Goal: Task Accomplishment & Management: Manage account settings

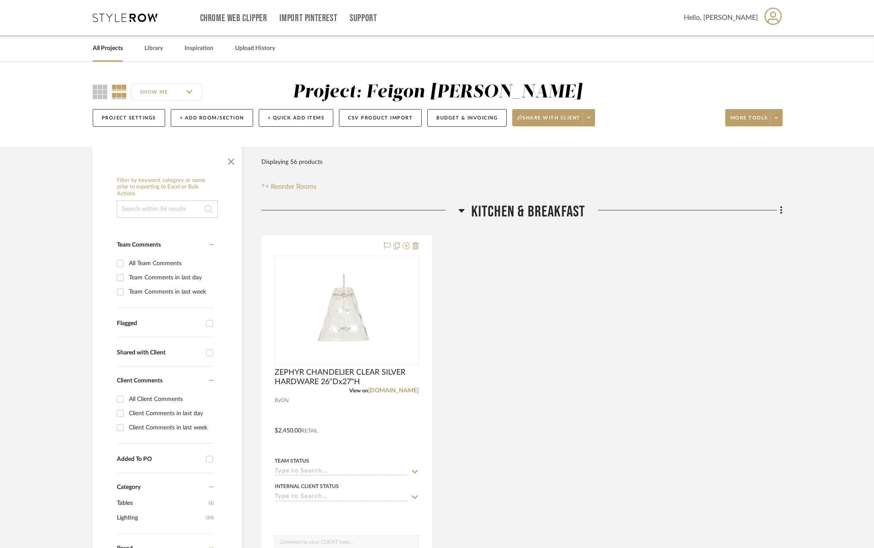
click at [463, 214] on icon at bounding box center [461, 210] width 6 height 10
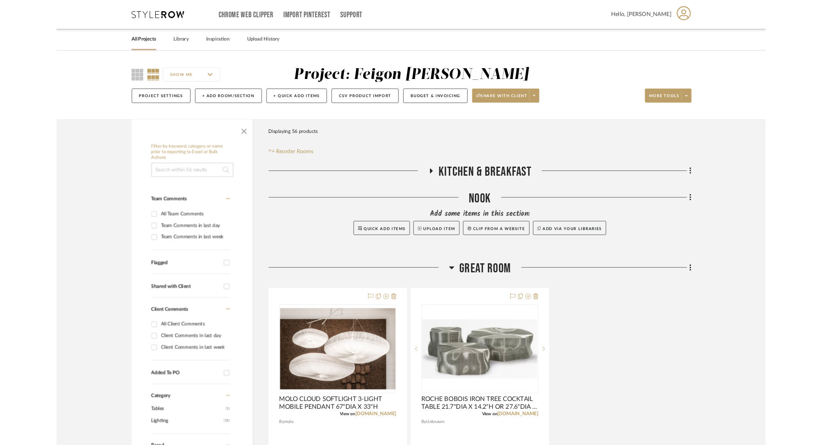
scroll to position [86, 0]
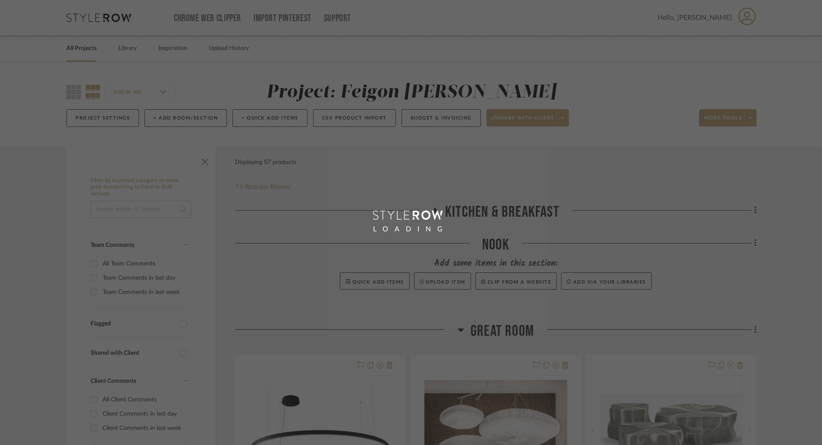
scroll to position [172, 0]
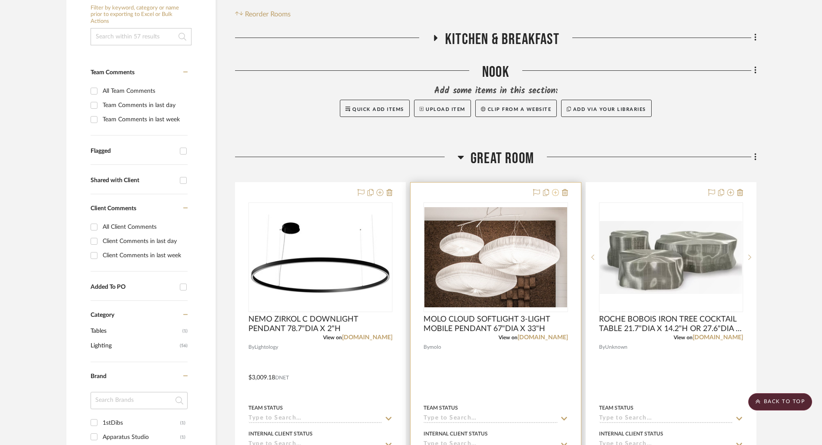
click at [555, 192] on icon at bounding box center [555, 192] width 7 height 7
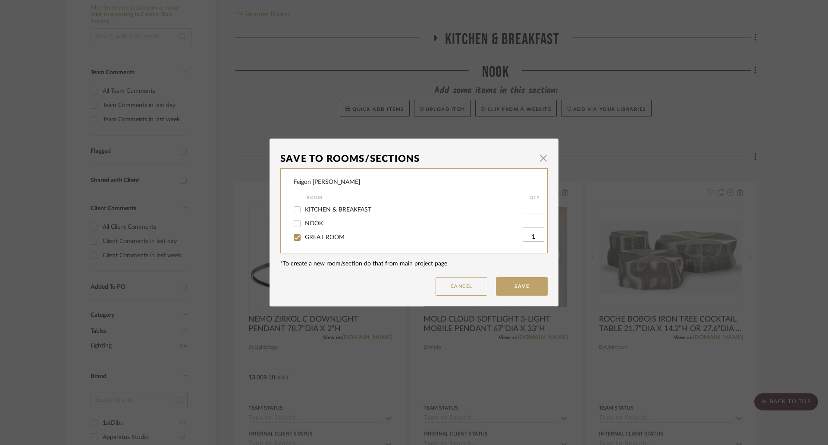
click at [322, 209] on span "KITCHEN & BREAKFAST" at bounding box center [338, 210] width 66 height 6
click at [304, 209] on input "KITCHEN & BREAKFAST" at bounding box center [297, 210] width 14 height 14
checkbox input "true"
type input "1"
click at [330, 237] on span "GREAT ROOM" at bounding box center [325, 237] width 40 height 6
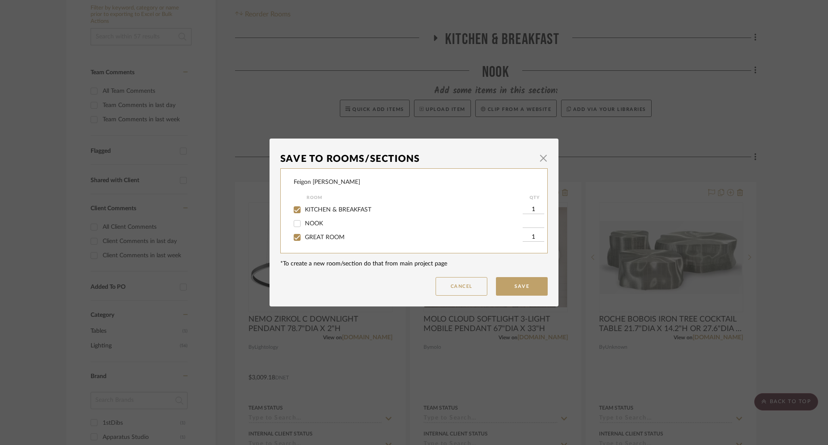
click at [304, 237] on input "GREAT ROOM" at bounding box center [297, 237] width 14 height 14
checkbox input "false"
click at [528, 285] on button "Save" at bounding box center [522, 286] width 52 height 19
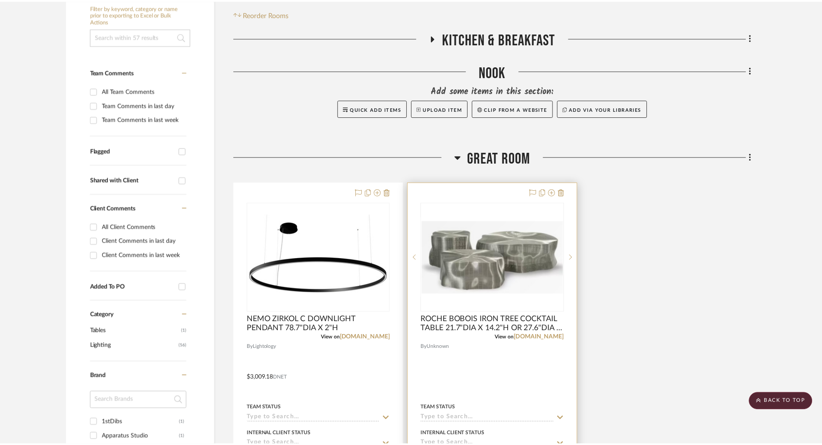
scroll to position [172, 0]
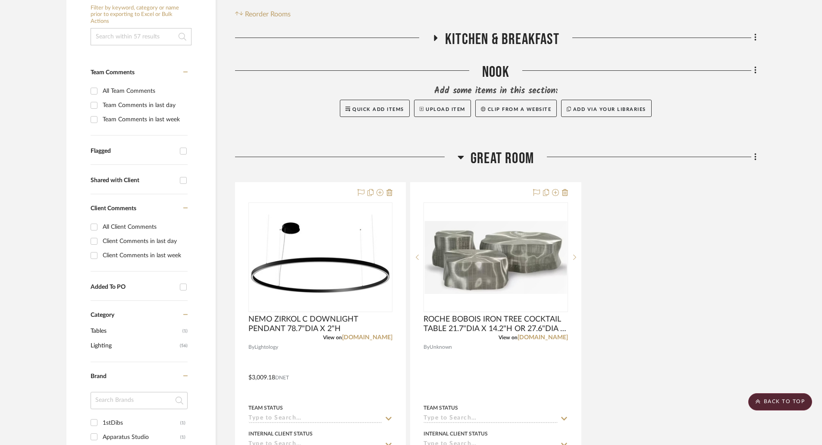
click at [434, 36] on icon at bounding box center [435, 37] width 10 height 6
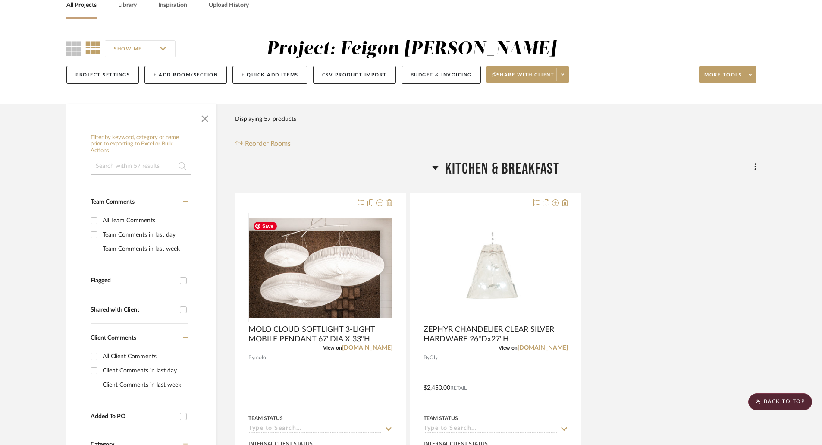
scroll to position [0, 0]
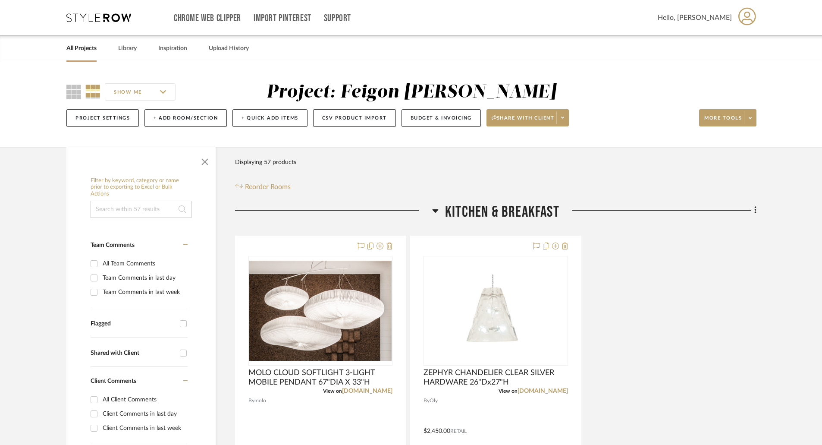
drag, startPoint x: 74, startPoint y: 86, endPoint x: 213, endPoint y: 129, distance: 145.9
click at [74, 88] on icon at bounding box center [73, 92] width 15 height 15
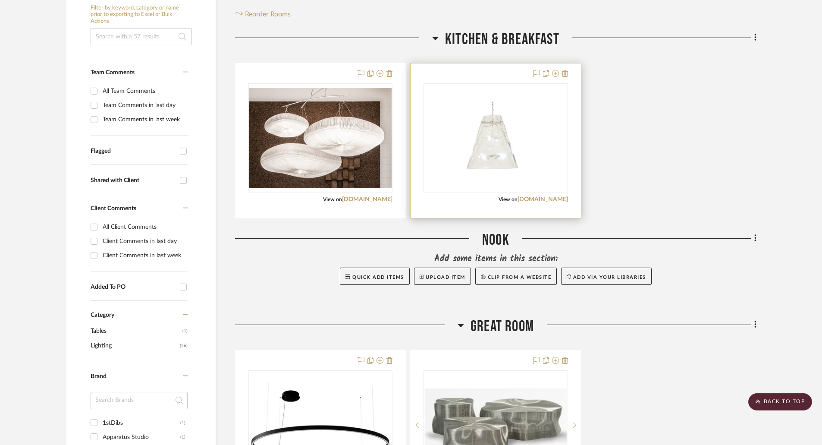
scroll to position [388, 0]
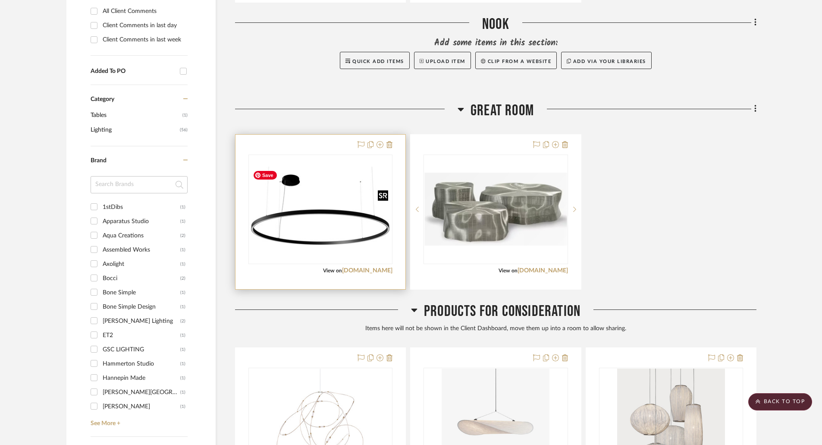
click at [366, 243] on img "0" at bounding box center [320, 208] width 142 height 85
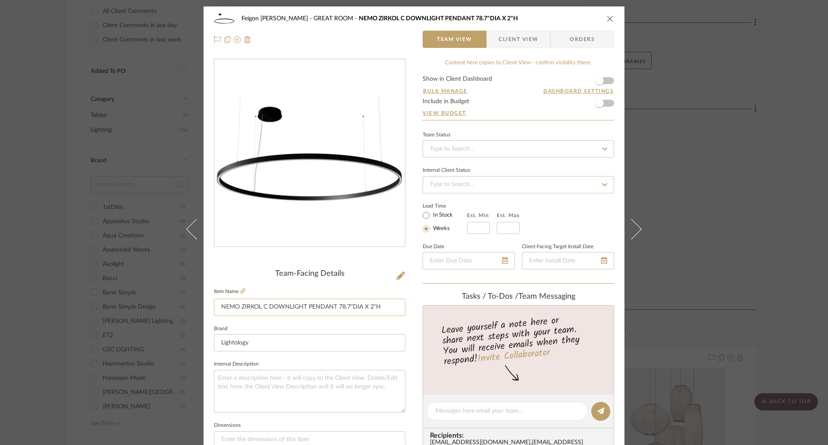
drag, startPoint x: 382, startPoint y: 308, endPoint x: 213, endPoint y: 300, distance: 169.6
click at [214, 300] on input "NEMO ZIRKOL C DOWNLIGHT PENDANT 78.7"DIA X 2"H" at bounding box center [309, 306] width 191 height 17
click at [646, 349] on div "Feigon Bialer GREAT ROOM NEMO ZIRKOL C DOWNLIGHT PENDANT 78.7"DIA X 2"H Team Vi…" at bounding box center [414, 222] width 828 height 445
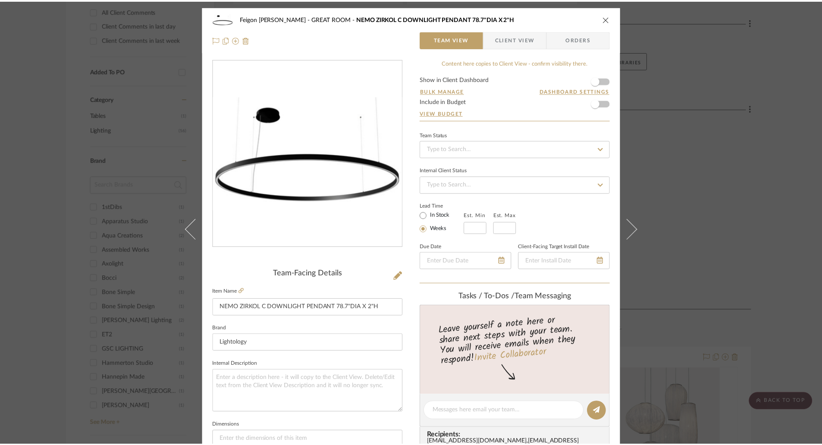
scroll to position [388, 0]
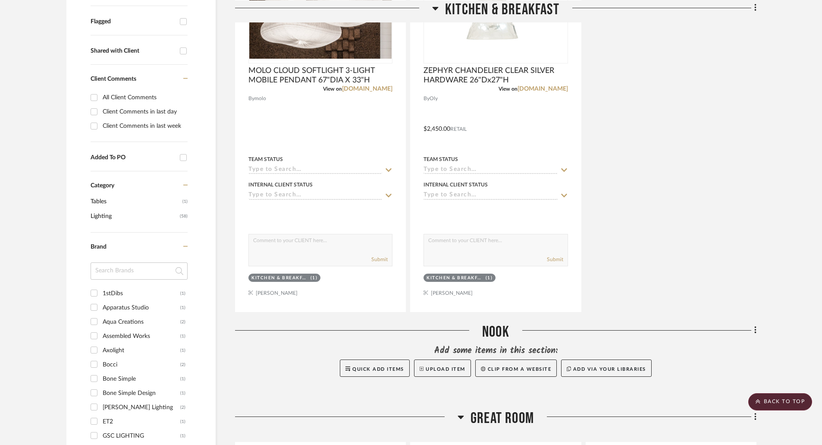
scroll to position [259, 0]
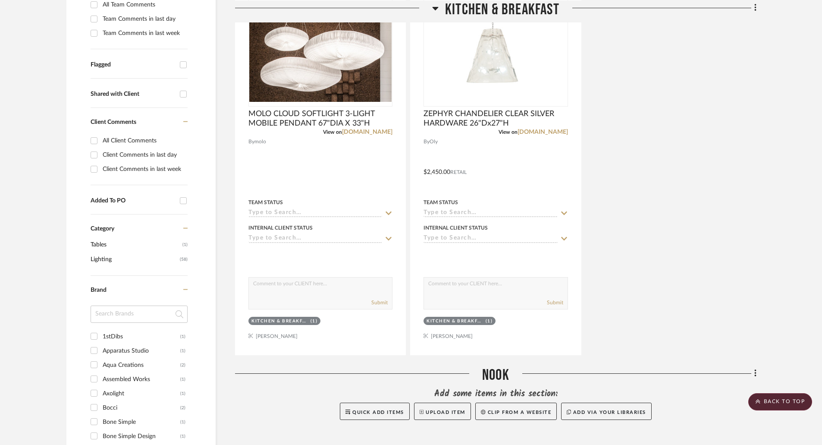
drag, startPoint x: 651, startPoint y: 174, endPoint x: 647, endPoint y: 194, distance: 21.1
click at [651, 174] on div "MOLO CLOUD SOFTLIGHT 3-LIGHT MOBILE PENDANT 67"DIA X 33"H View on molodesign.co…" at bounding box center [495, 166] width 521 height 378
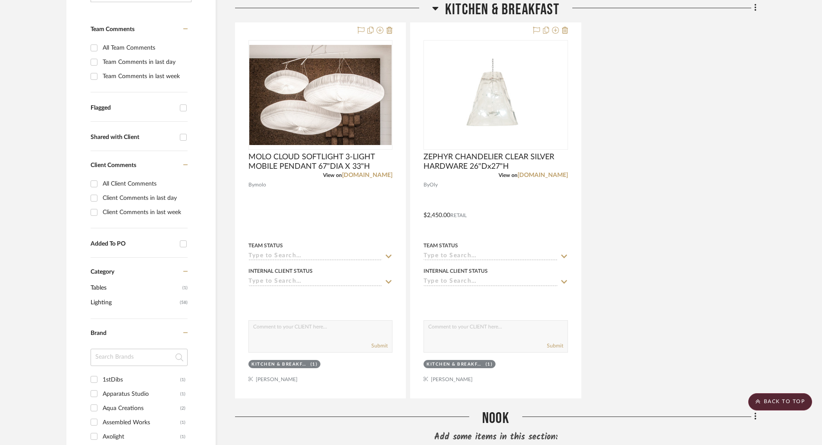
scroll to position [43, 0]
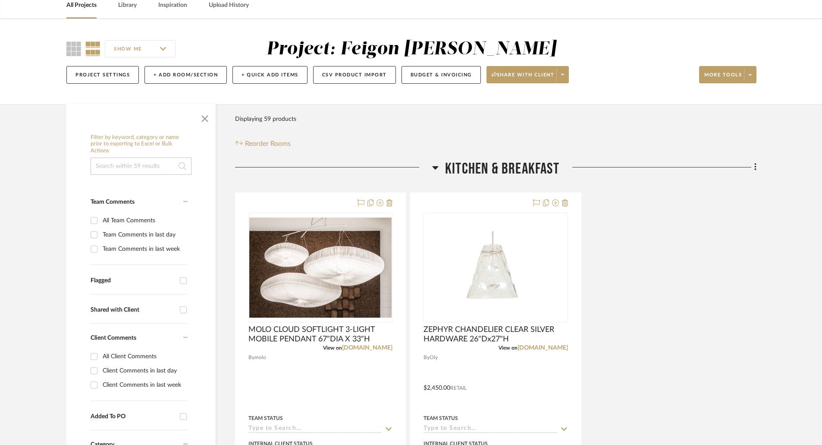
click at [436, 166] on icon at bounding box center [435, 167] width 6 height 3
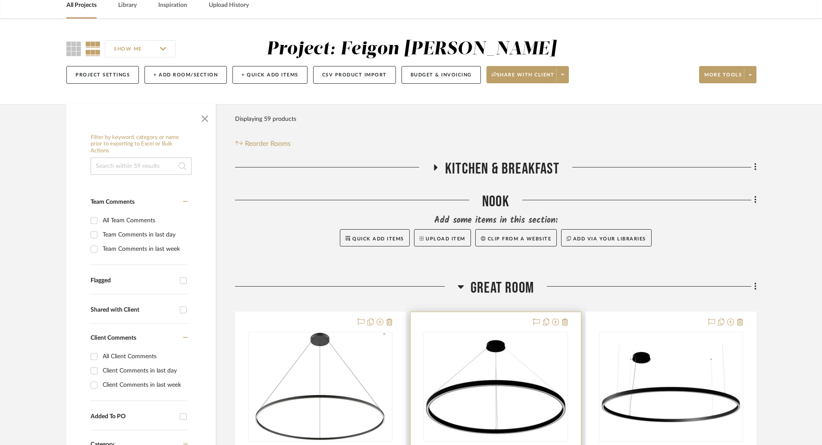
scroll to position [172, 0]
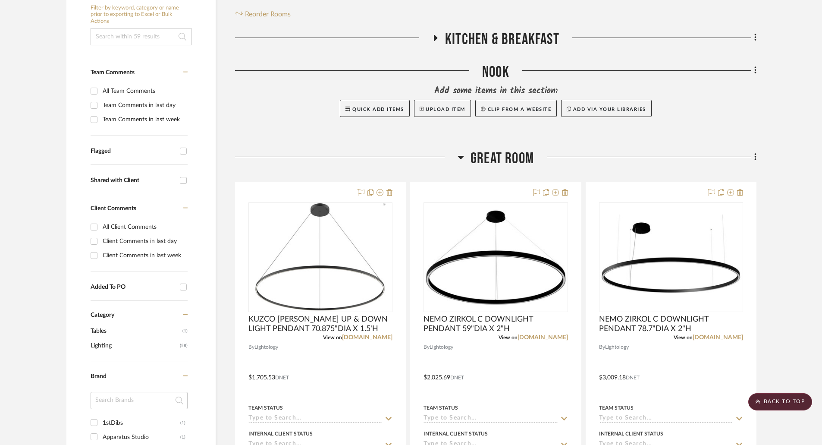
click at [457, 156] on icon at bounding box center [460, 157] width 6 height 10
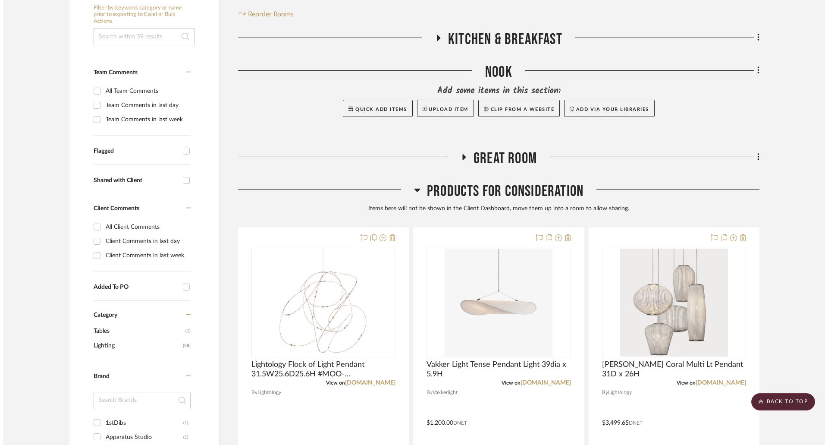
scroll to position [0, 0]
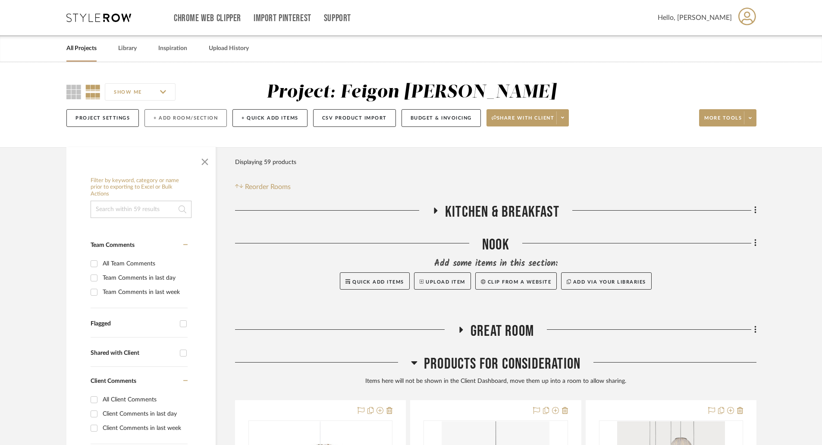
click at [203, 117] on button "+ Add Room/Section" at bounding box center [185, 118] width 82 height 18
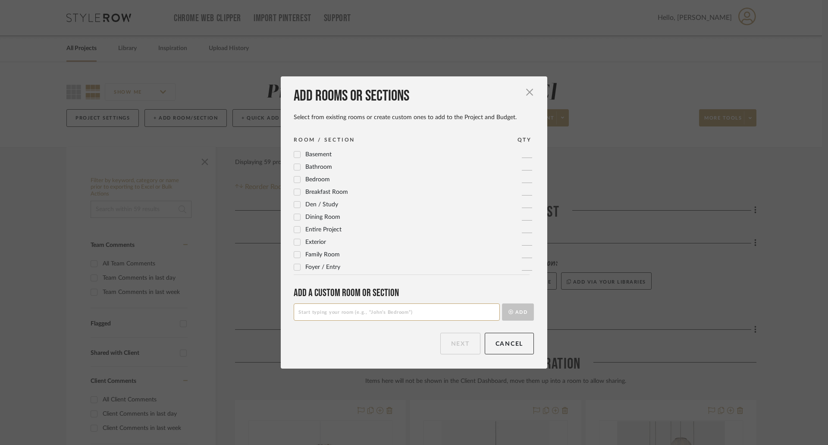
click at [329, 317] on input at bounding box center [397, 311] width 206 height 17
click at [329, 311] on input at bounding box center [397, 311] width 206 height 17
type input "ELEVATOR LOBBY"
click at [517, 310] on button "Add" at bounding box center [518, 311] width 32 height 17
click at [367, 313] on input at bounding box center [397, 311] width 206 height 17
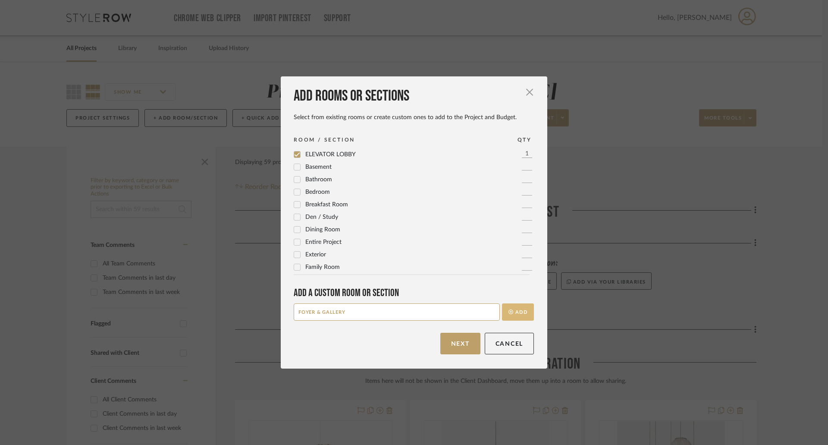
type input "FOYER & GALLERY"
click at [520, 311] on button "Add" at bounding box center [518, 311] width 32 height 17
click at [342, 313] on input at bounding box center [397, 311] width 206 height 17
type input "PRIMARY BEDROOM"
click at [509, 312] on icon "submit" at bounding box center [510, 311] width 5 height 5
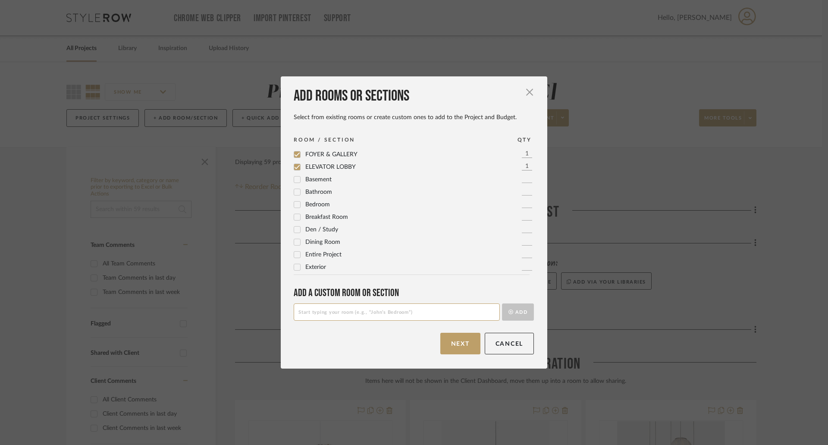
scroll to position [313, 0]
click at [452, 309] on input at bounding box center [397, 311] width 206 height 17
click at [442, 311] on input at bounding box center [397, 311] width 206 height 17
type input "HER CLOSET"
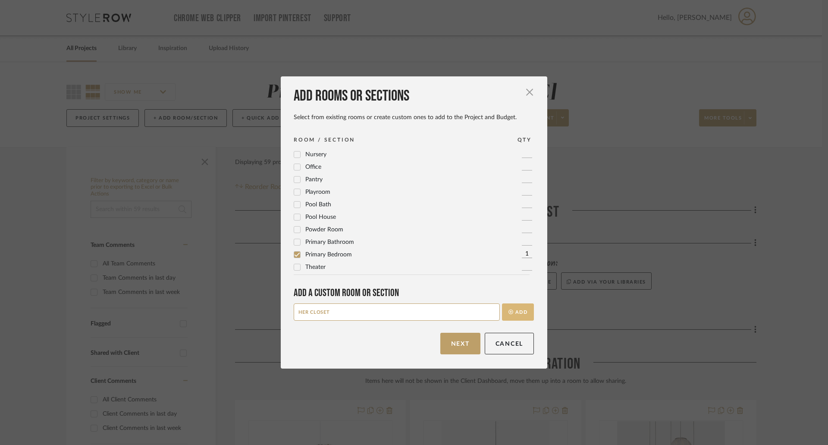
click at [512, 315] on button "Add" at bounding box center [518, 311] width 32 height 17
click at [406, 313] on input at bounding box center [397, 311] width 206 height 17
type input "HIS CLOSET"
click at [524, 312] on button "Add" at bounding box center [518, 311] width 32 height 17
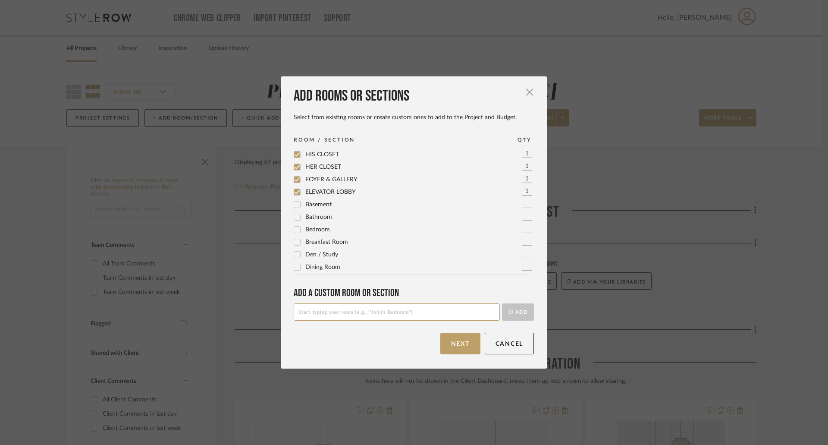
click at [323, 313] on input at bounding box center [397, 311] width 206 height 17
type input "PRIMARY BATHROOM"
click at [512, 313] on button "Add" at bounding box center [518, 311] width 32 height 17
click at [388, 317] on input at bounding box center [397, 311] width 206 height 17
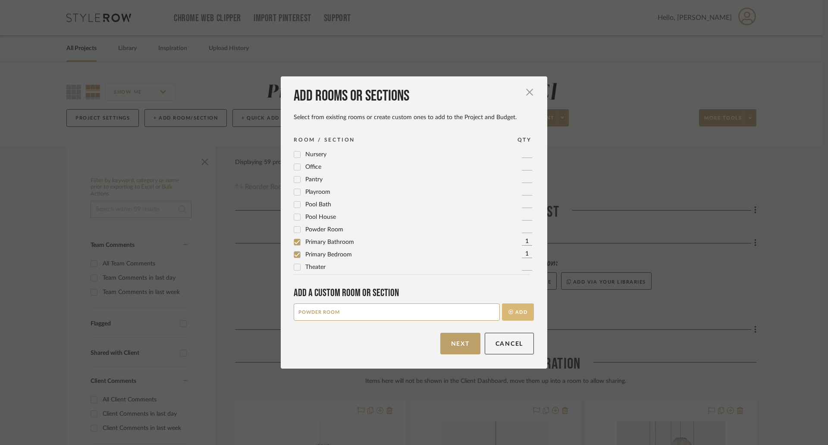
type input "POWDER ROOM"
click at [518, 317] on button "Add" at bounding box center [518, 311] width 32 height 17
click at [389, 313] on input at bounding box center [397, 311] width 206 height 17
type input "DEN"
click at [517, 311] on button "Add" at bounding box center [518, 311] width 32 height 17
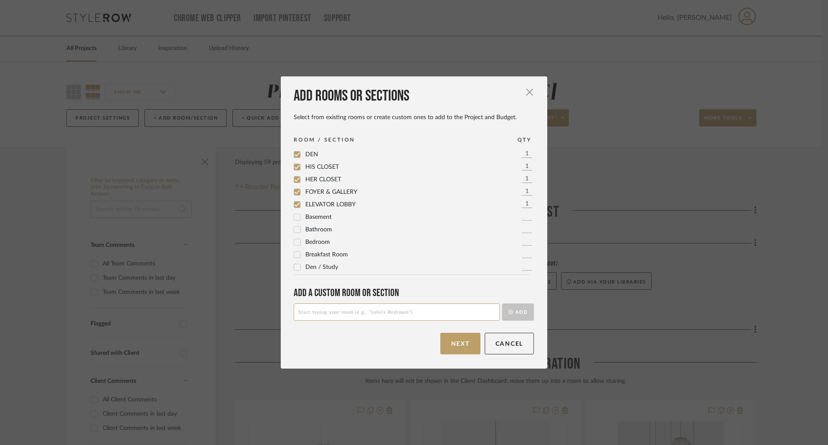
scroll to position [0, 0]
click at [429, 314] on input at bounding box center [397, 311] width 206 height 17
type input "BATH 2"
click at [514, 307] on button "Add" at bounding box center [518, 311] width 32 height 17
click at [320, 312] on input at bounding box center [397, 311] width 206 height 17
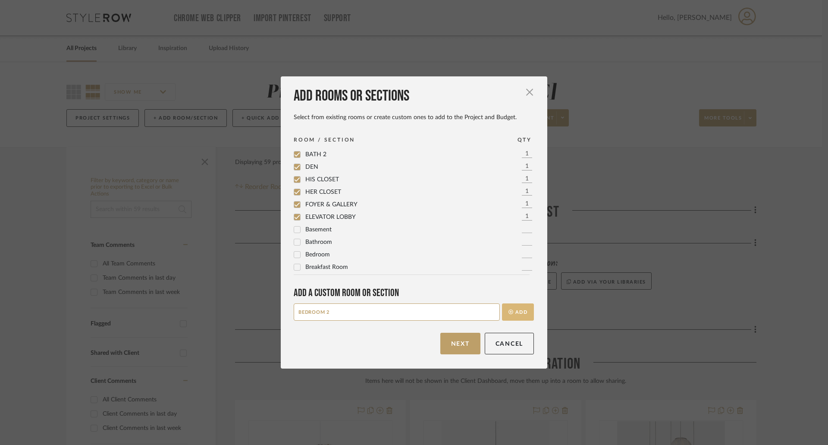
type input "BEDROOM 2"
click at [510, 310] on button "Add" at bounding box center [518, 311] width 32 height 17
click at [428, 314] on input at bounding box center [397, 311] width 206 height 17
click at [422, 314] on input at bounding box center [397, 311] width 206 height 17
type input "WALK IN CLOSET"
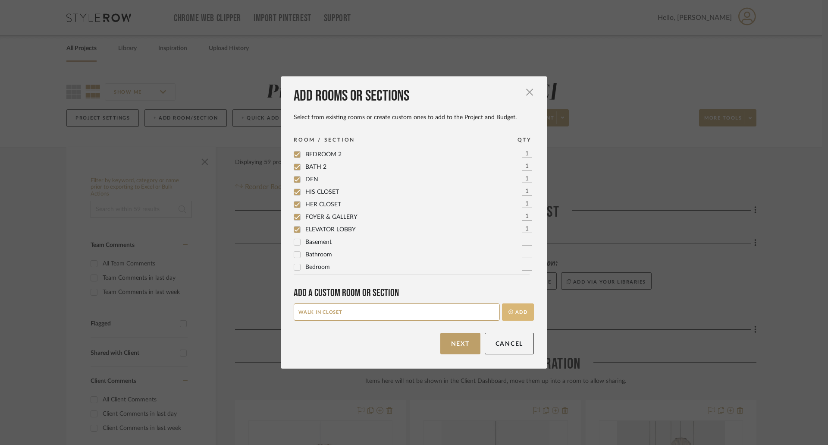
click at [515, 314] on button "Add" at bounding box center [518, 311] width 32 height 17
click at [458, 345] on button "Next" at bounding box center [460, 343] width 40 height 22
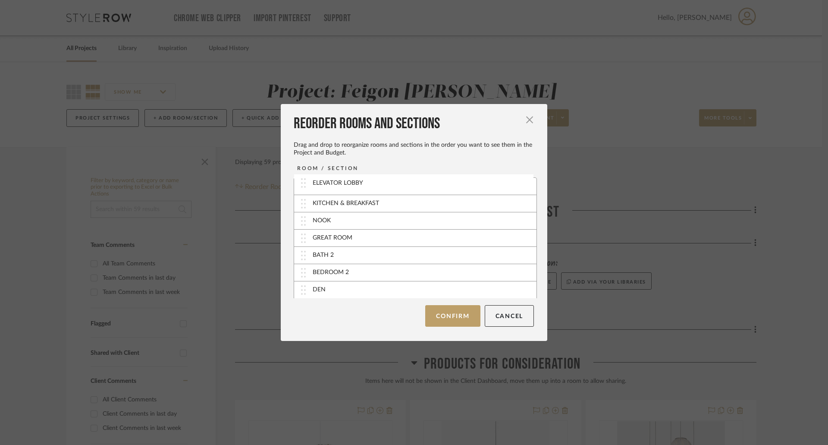
drag, startPoint x: 303, startPoint y: 287, endPoint x: 306, endPoint y: 180, distance: 107.0
drag, startPoint x: 300, startPoint y: 222, endPoint x: 299, endPoint y: 196, distance: 26.3
drag, startPoint x: 304, startPoint y: 241, endPoint x: 300, endPoint y: 223, distance: 17.6
drag, startPoint x: 303, startPoint y: 274, endPoint x: 305, endPoint y: 202, distance: 72.0
drag, startPoint x: 300, startPoint y: 204, endPoint x: 301, endPoint y: 170, distance: 33.2
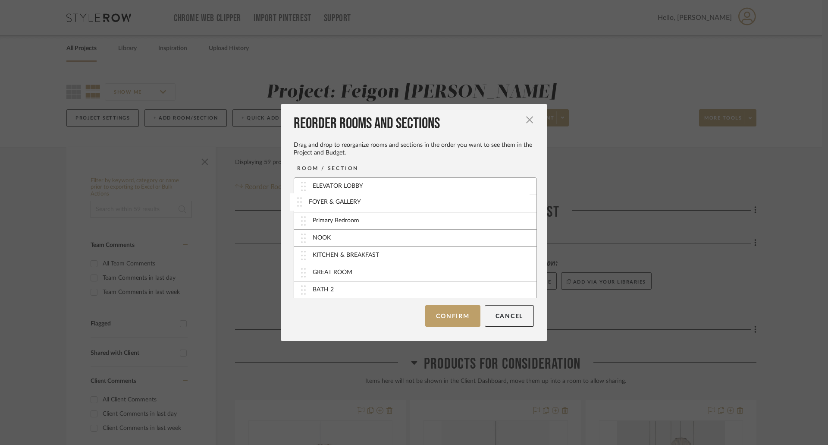
drag, startPoint x: 305, startPoint y: 190, endPoint x: 304, endPoint y: 205, distance: 15.5
drag, startPoint x: 299, startPoint y: 220, endPoint x: 308, endPoint y: 272, distance: 53.0
drag, startPoint x: 301, startPoint y: 257, endPoint x: 302, endPoint y: 204, distance: 52.6
drag, startPoint x: 299, startPoint y: 270, endPoint x: 304, endPoint y: 220, distance: 50.2
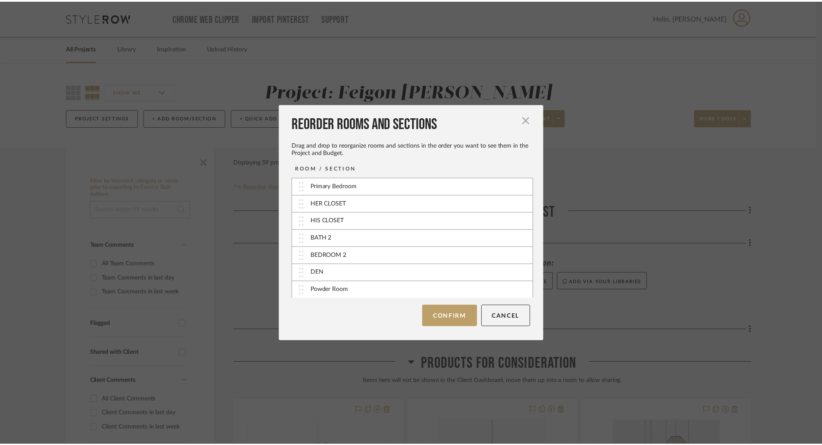
scroll to position [121, 0]
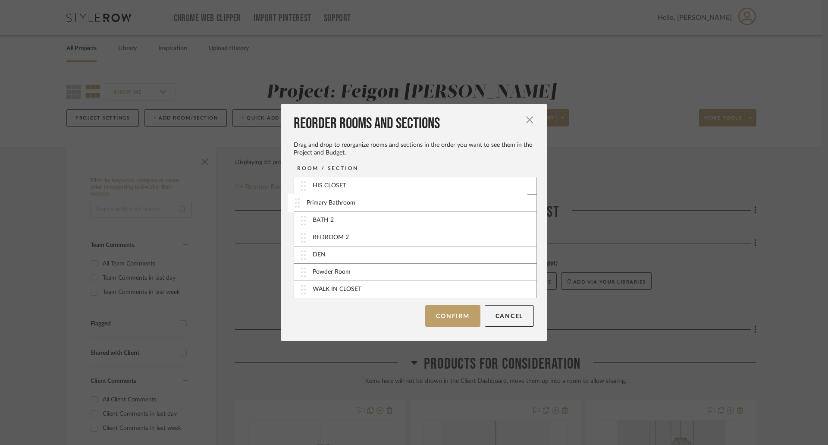
drag, startPoint x: 303, startPoint y: 274, endPoint x: 300, endPoint y: 205, distance: 69.5
drag, startPoint x: 303, startPoint y: 272, endPoint x: 300, endPoint y: 216, distance: 56.6
drag, startPoint x: 306, startPoint y: 271, endPoint x: 304, endPoint y: 252, distance: 19.4
drag, startPoint x: 298, startPoint y: 239, endPoint x: 303, endPoint y: 260, distance: 21.7
click at [445, 316] on button "Confirm" at bounding box center [452, 316] width 55 height 22
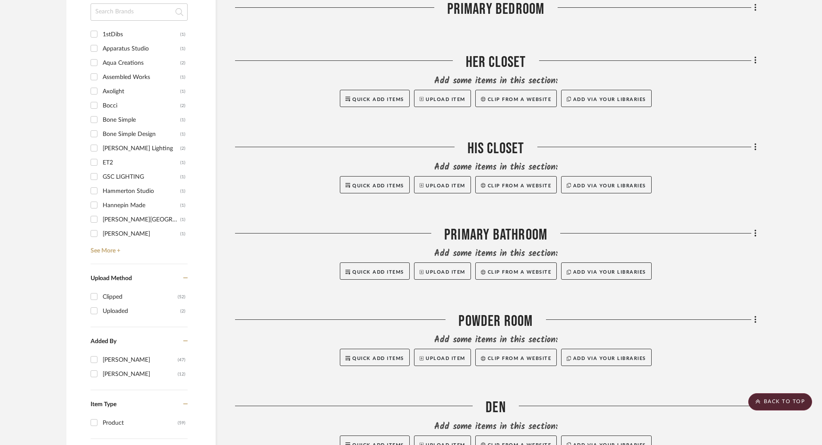
scroll to position [690, 0]
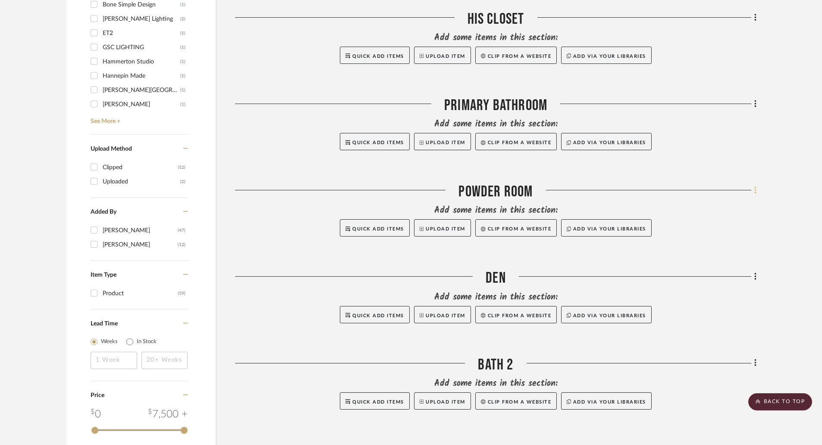
click at [756, 187] on icon at bounding box center [755, 189] width 2 height 7
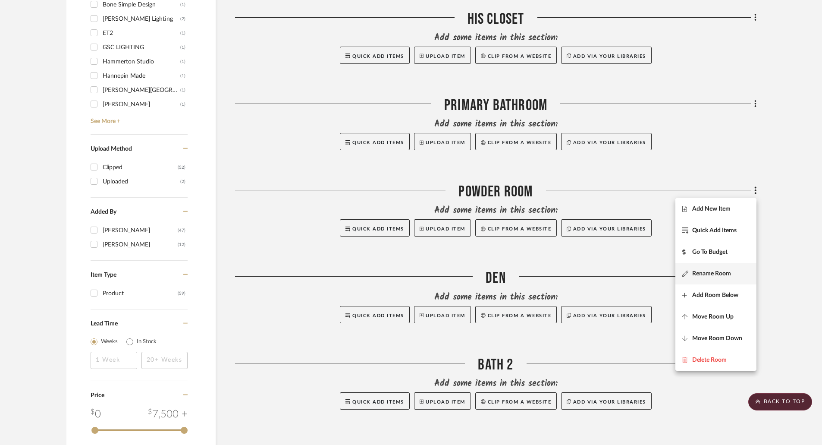
click at [718, 272] on span "Rename Room" at bounding box center [711, 273] width 39 height 7
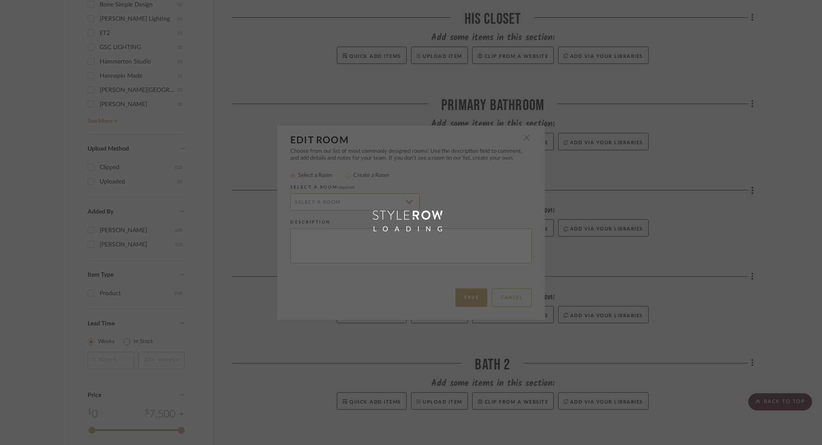
type input "Powder Room"
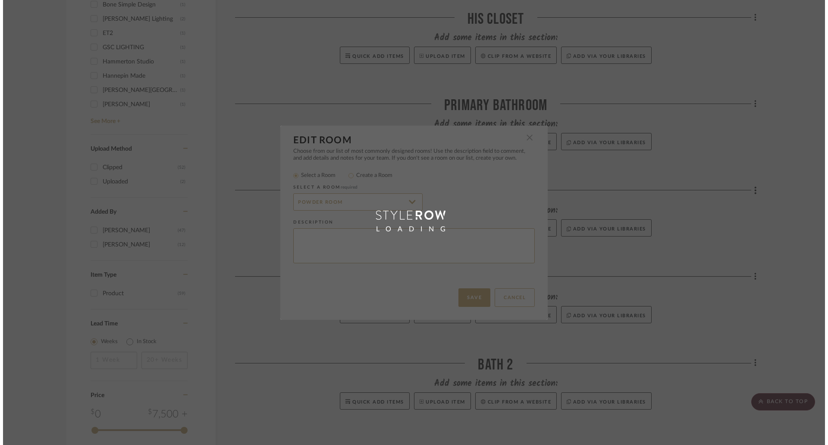
scroll to position [0, 0]
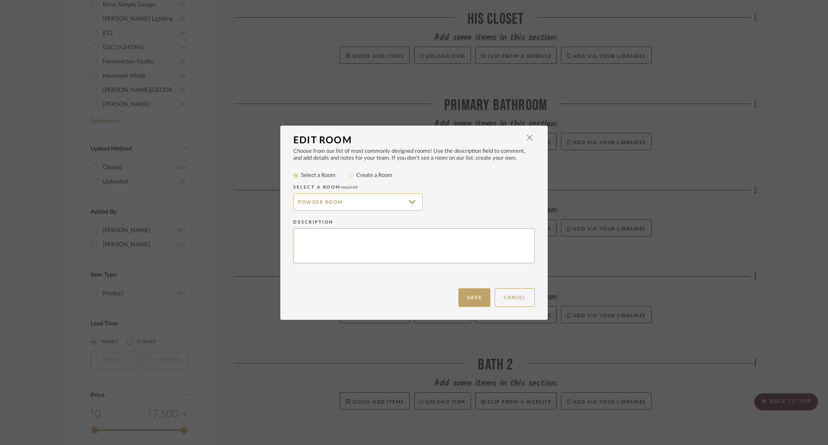
click at [353, 203] on input "Powder Room" at bounding box center [357, 201] width 129 height 17
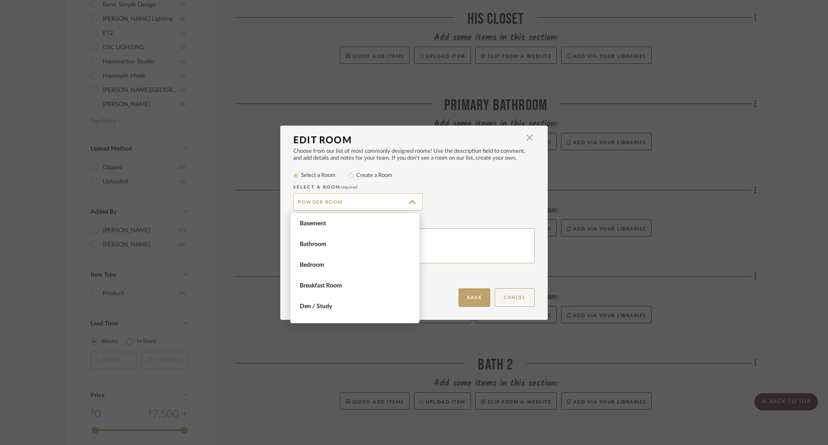
scroll to position [573, 0]
click at [362, 175] on label "Create a Room" at bounding box center [374, 175] width 36 height 9
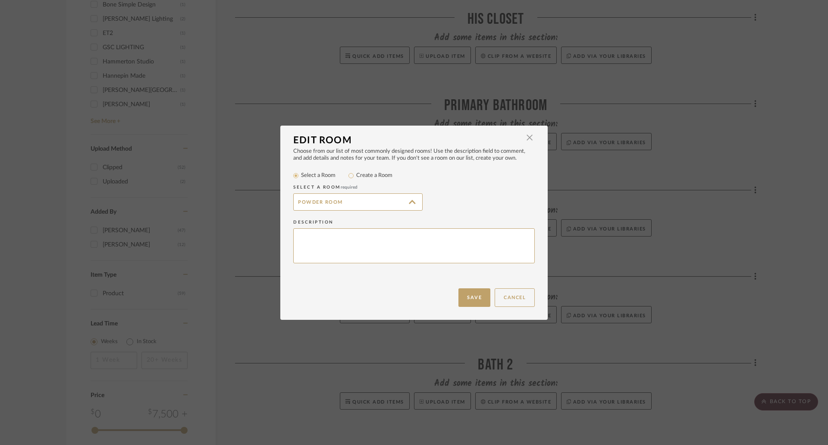
click at [356, 175] on input "Create a Room" at bounding box center [351, 175] width 10 height 10
radio input "true"
click at [342, 204] on input "Powder Room" at bounding box center [357, 201] width 129 height 17
drag, startPoint x: 344, startPoint y: 203, endPoint x: 261, endPoint y: 201, distance: 82.8
click at [261, 201] on div "Edit Room × Choose from our list of most commonly designed rooms! Use the descr…" at bounding box center [414, 222] width 828 height 445
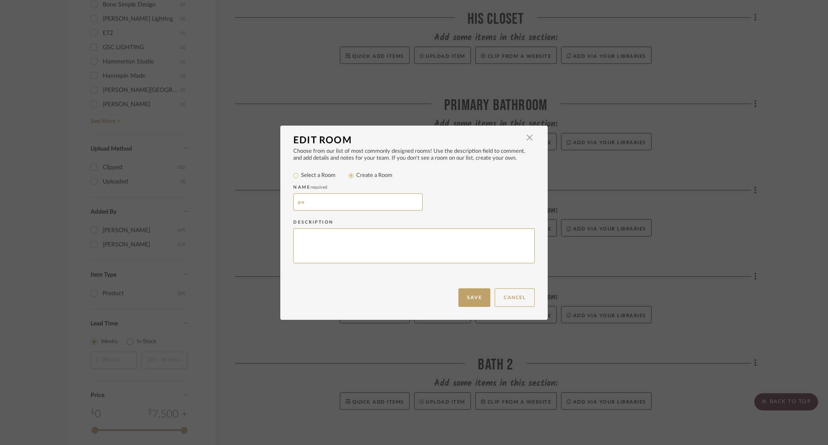
type input "p"
type input "POWDER ROOM"
click at [468, 297] on button "Save" at bounding box center [474, 297] width 32 height 19
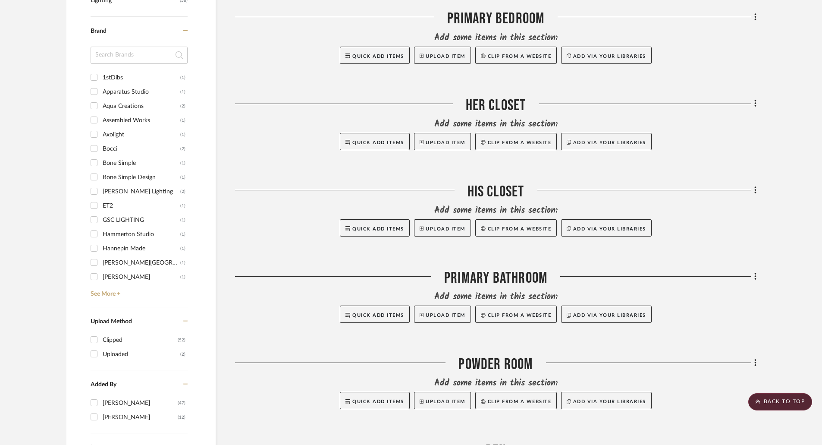
scroll to position [431, 0]
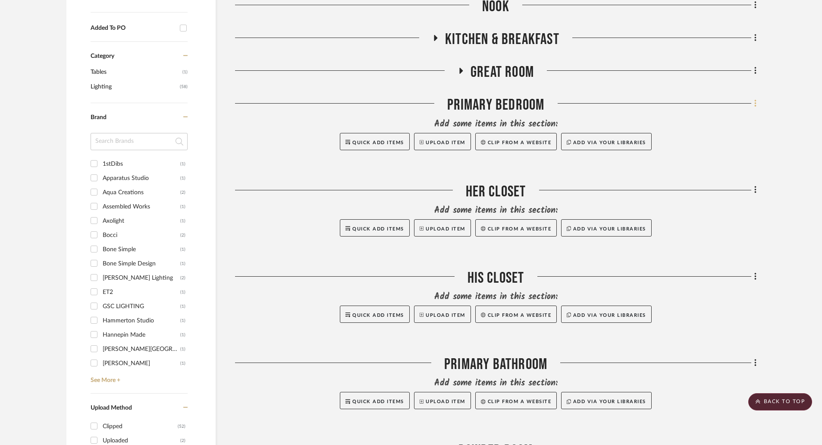
click at [755, 103] on icon at bounding box center [755, 103] width 2 height 7
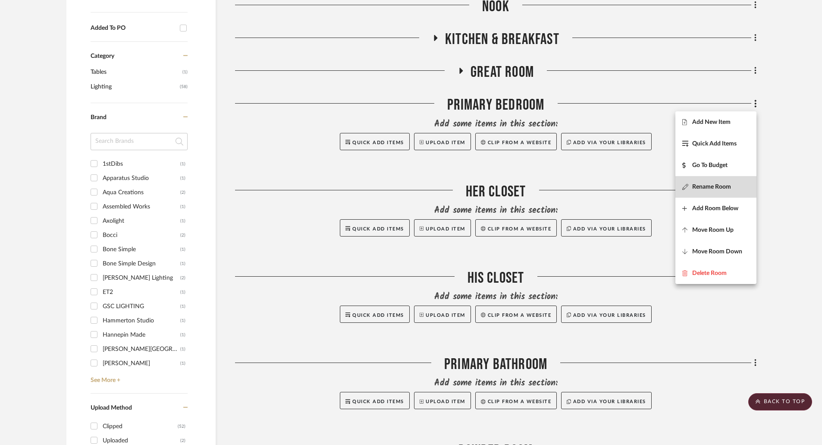
click at [723, 184] on span "Rename Room" at bounding box center [711, 186] width 39 height 7
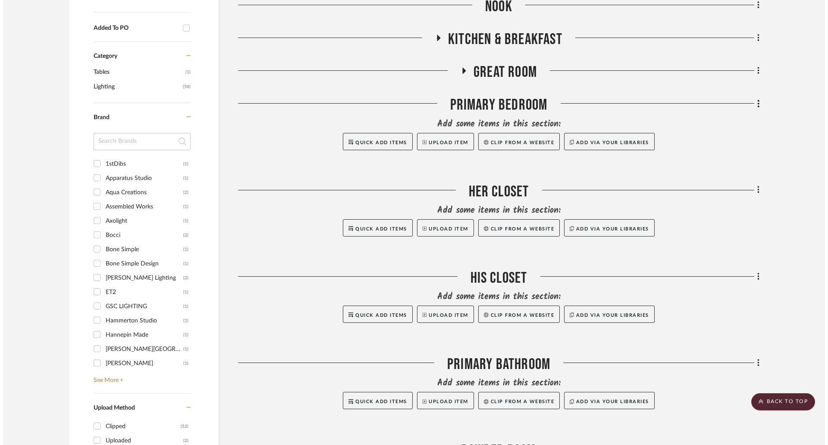
scroll to position [0, 0]
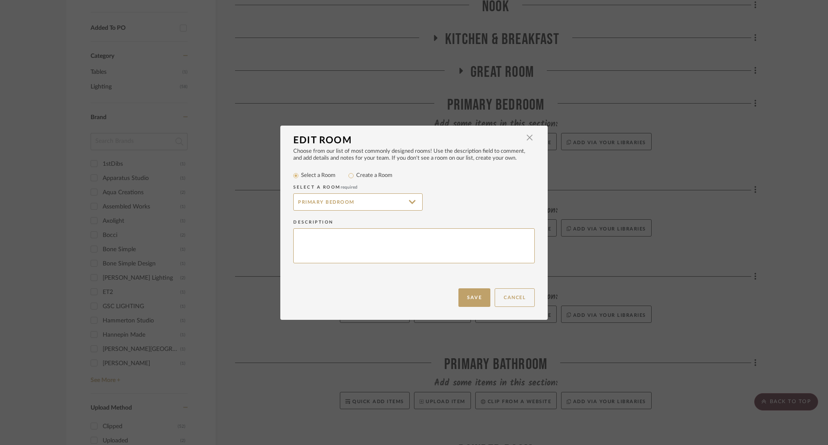
click at [363, 174] on label "Create a Room" at bounding box center [374, 175] width 36 height 9
click at [356, 174] on input "Create a Room" at bounding box center [351, 175] width 10 height 10
radio input "true"
click at [355, 205] on input "Primary Bedroom" at bounding box center [357, 201] width 129 height 17
drag, startPoint x: 355, startPoint y: 203, endPoint x: 220, endPoint y: 200, distance: 135.0
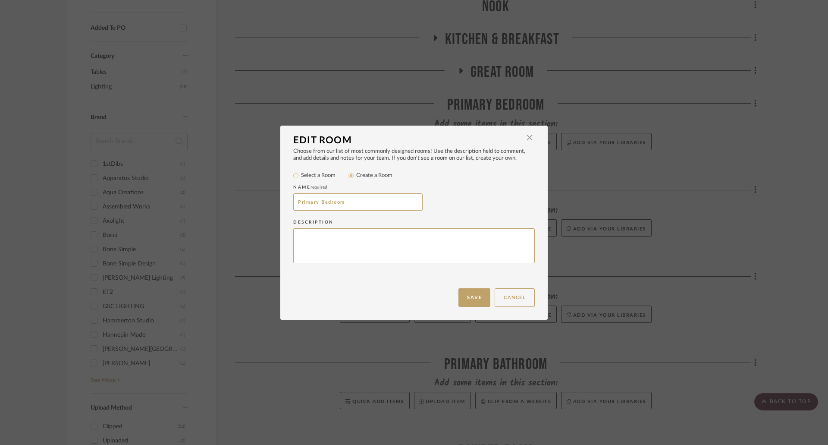
click at [220, 200] on div "Edit Room × Choose from our list of most commonly designed rooms! Use the descr…" at bounding box center [414, 222] width 828 height 445
type input "PRIMARY BEDROOM"
click at [467, 292] on button "Save" at bounding box center [474, 297] width 32 height 19
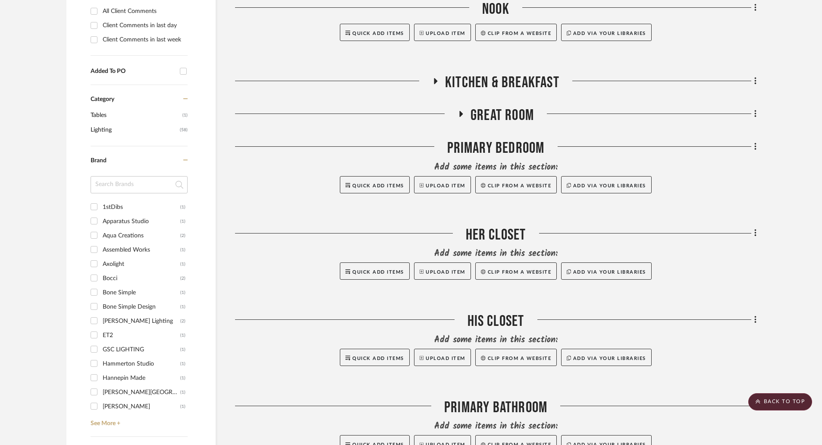
scroll to position [216, 0]
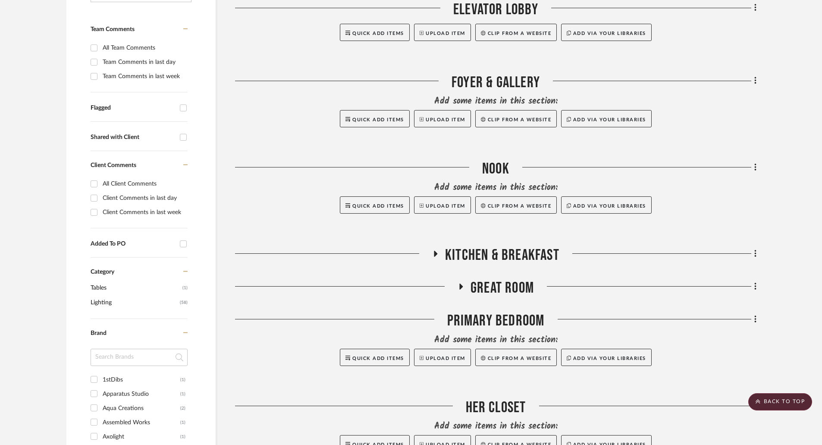
click at [458, 286] on icon at bounding box center [461, 286] width 10 height 6
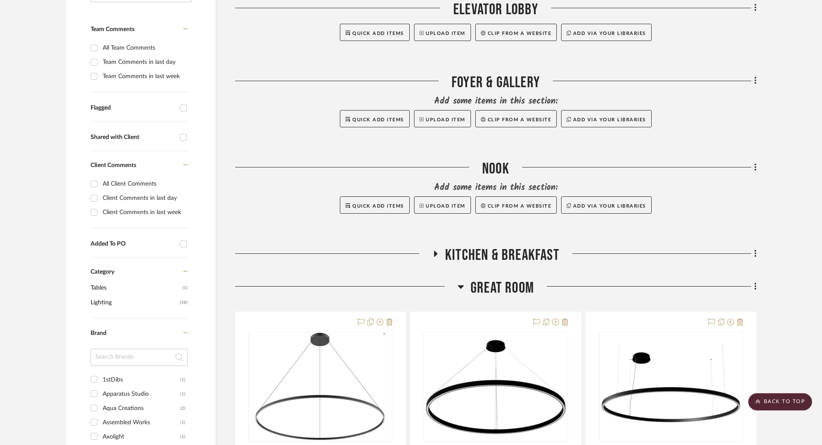
click at [437, 253] on icon at bounding box center [435, 254] width 3 height 6
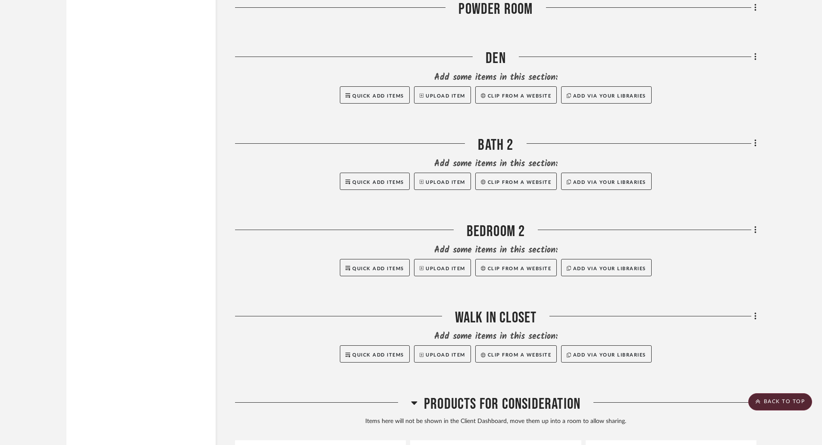
scroll to position [2285, 0]
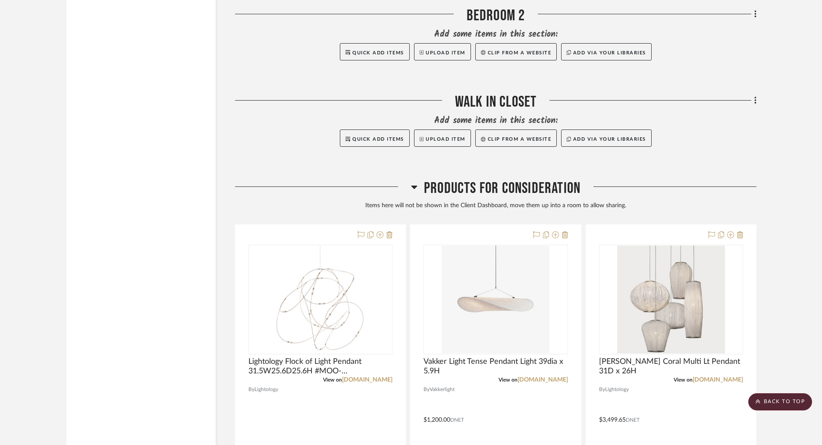
drag, startPoint x: 759, startPoint y: 165, endPoint x: 731, endPoint y: 159, distance: 28.2
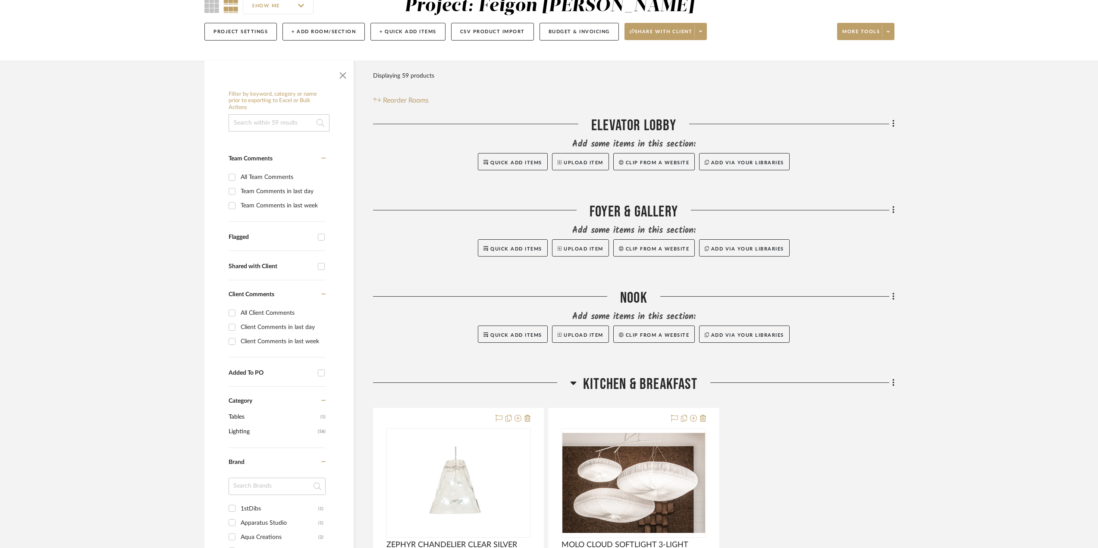
scroll to position [0, 0]
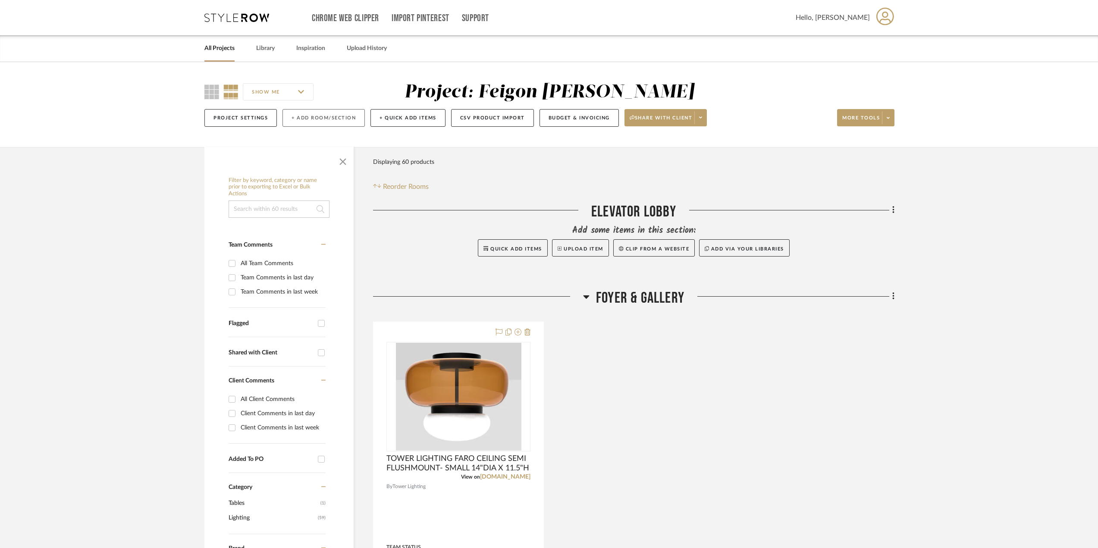
click at [326, 117] on button "+ Add Room/Section" at bounding box center [323, 118] width 82 height 18
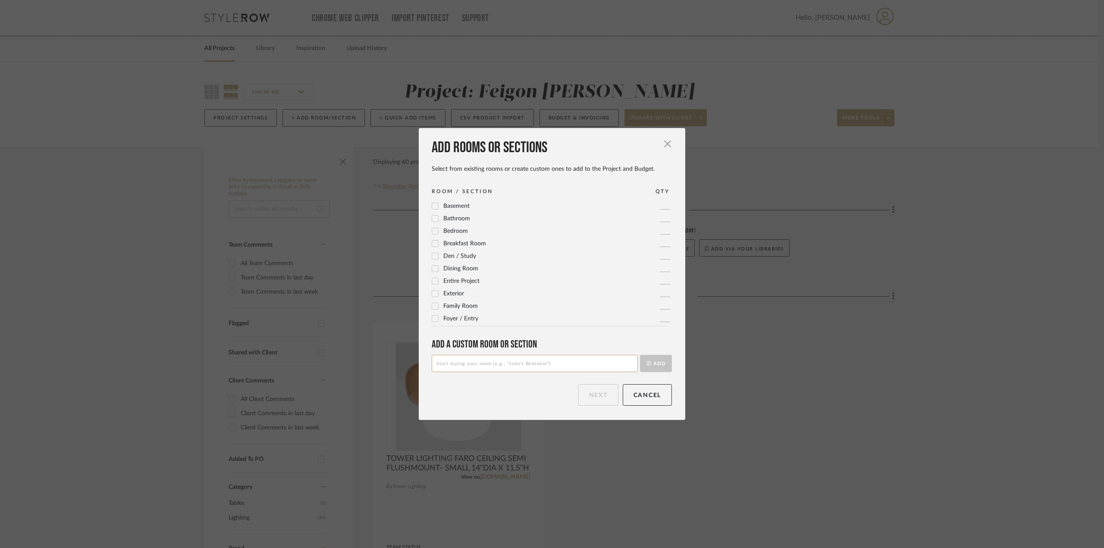
click at [490, 366] on input at bounding box center [535, 363] width 206 height 17
type input "l"
type input "LIGHTING - OPTIONS"
click at [659, 366] on button "Add" at bounding box center [656, 363] width 32 height 17
click at [600, 401] on button "Next" at bounding box center [598, 395] width 40 height 22
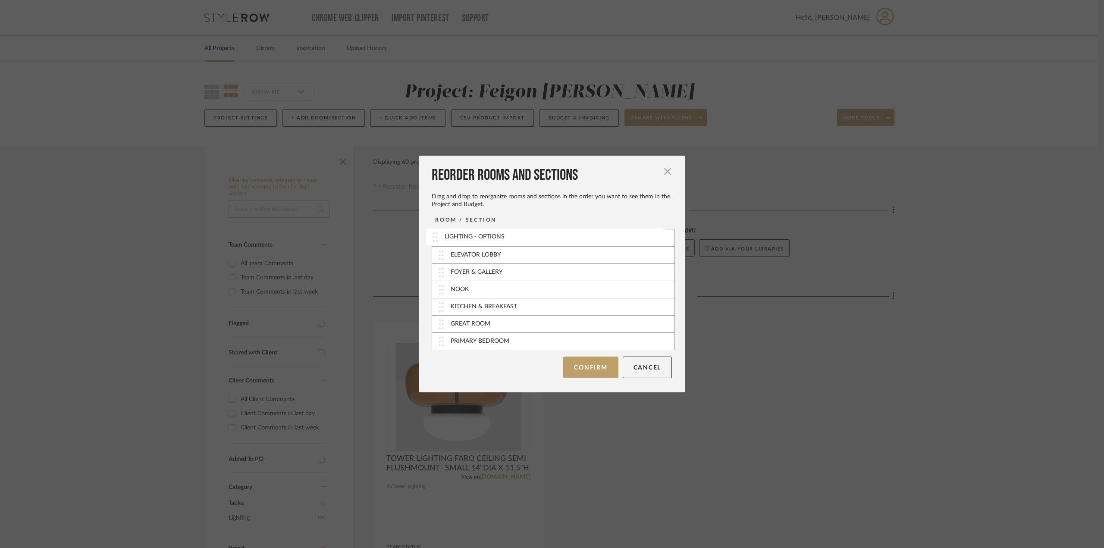
drag, startPoint x: 440, startPoint y: 342, endPoint x: 437, endPoint y: 238, distance: 104.0
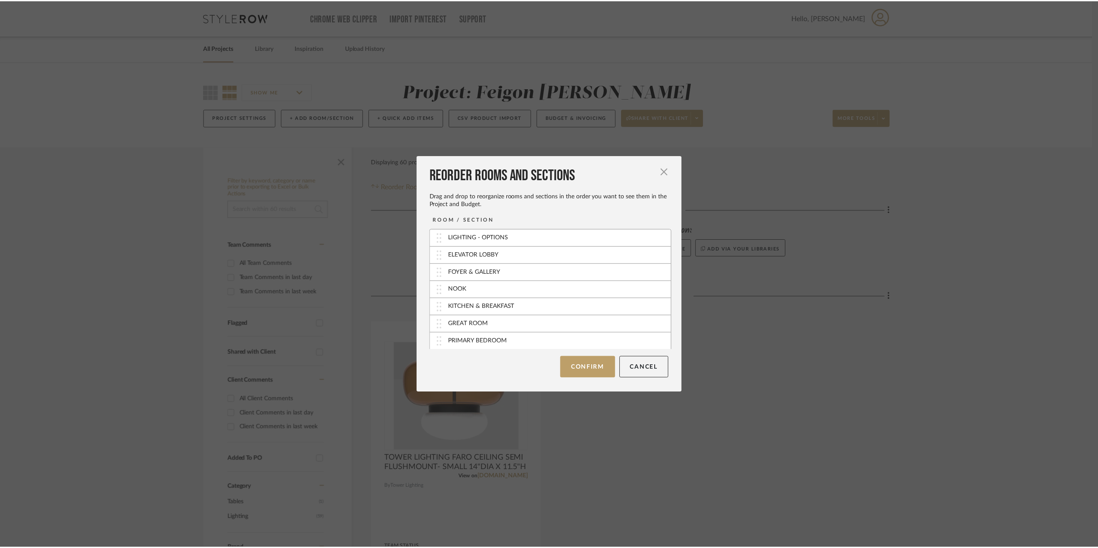
scroll to position [86, 0]
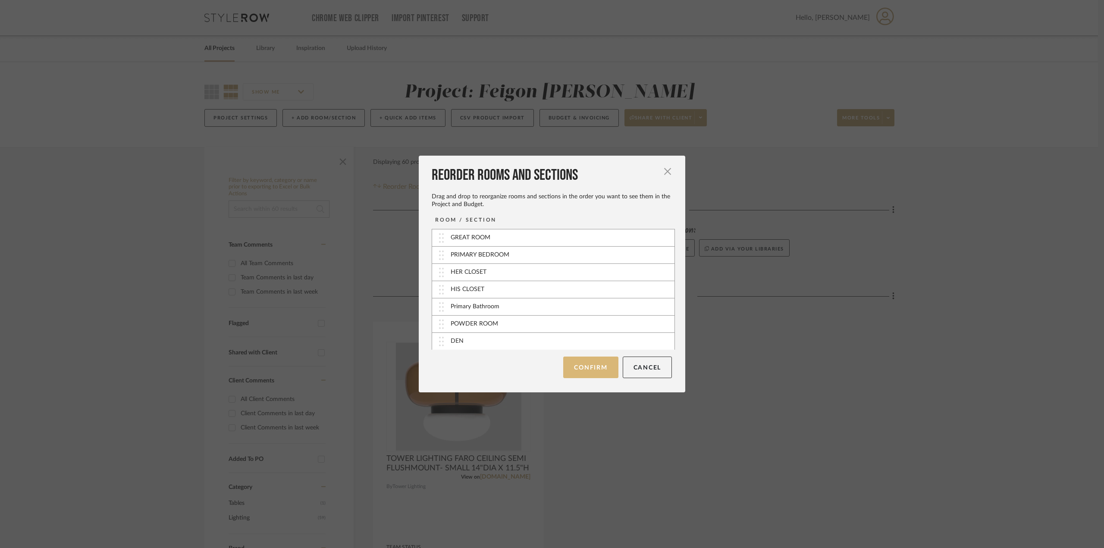
click at [598, 373] on button "Confirm" at bounding box center [590, 368] width 55 height 22
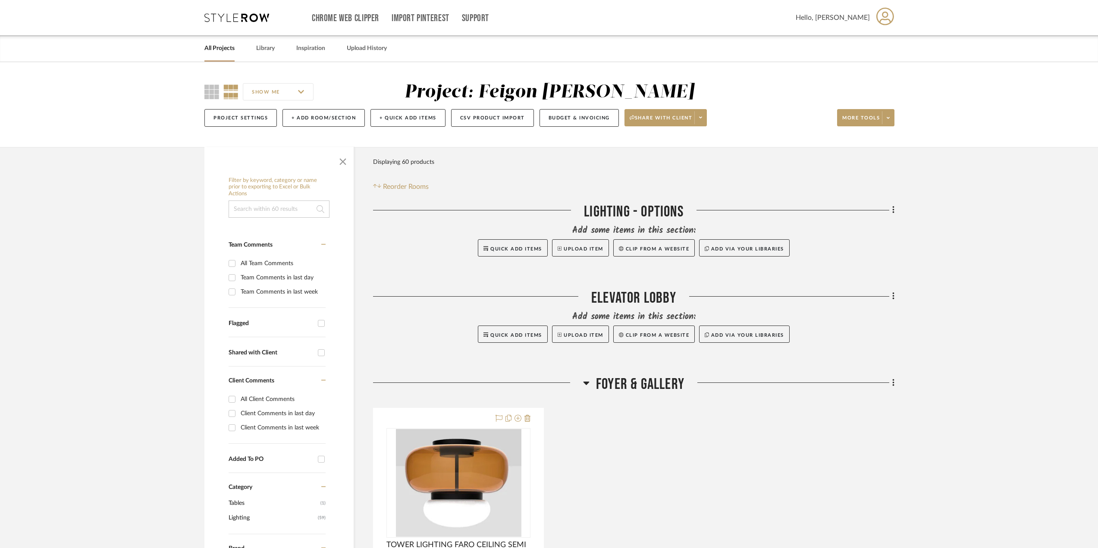
click at [586, 383] on icon at bounding box center [586, 383] width 6 height 3
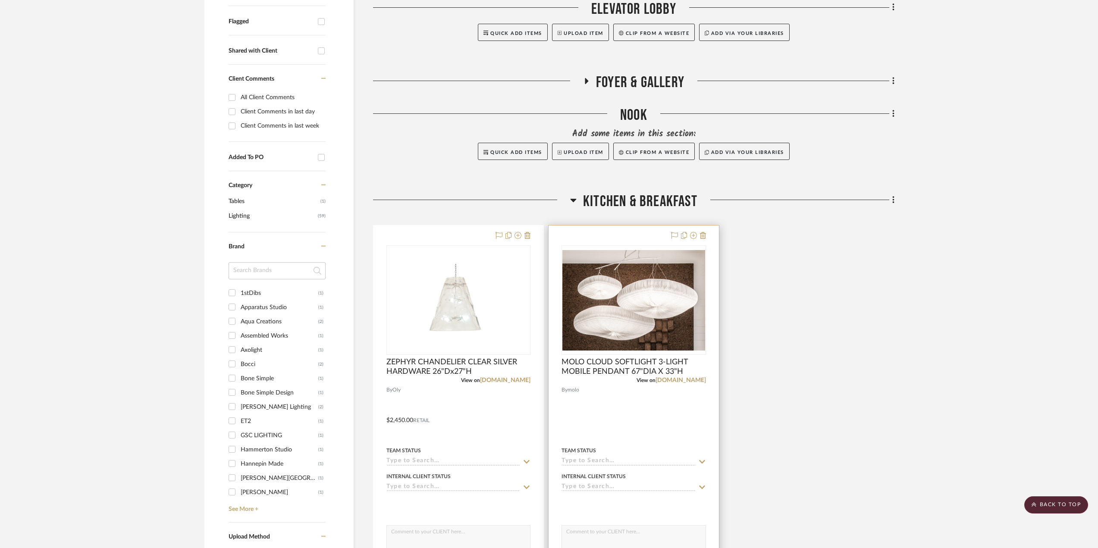
scroll to position [345, 0]
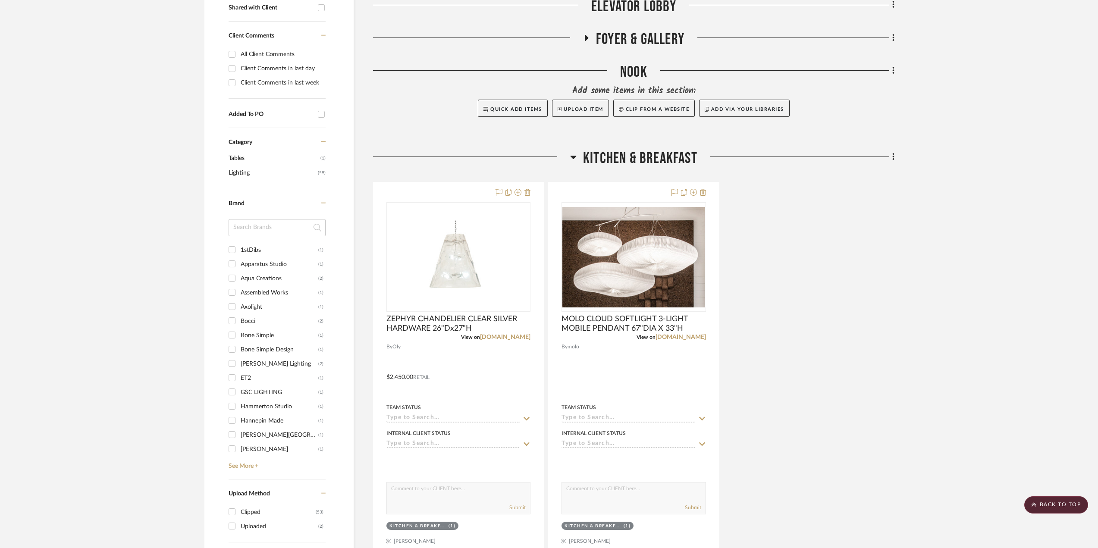
click at [576, 155] on icon at bounding box center [573, 157] width 6 height 10
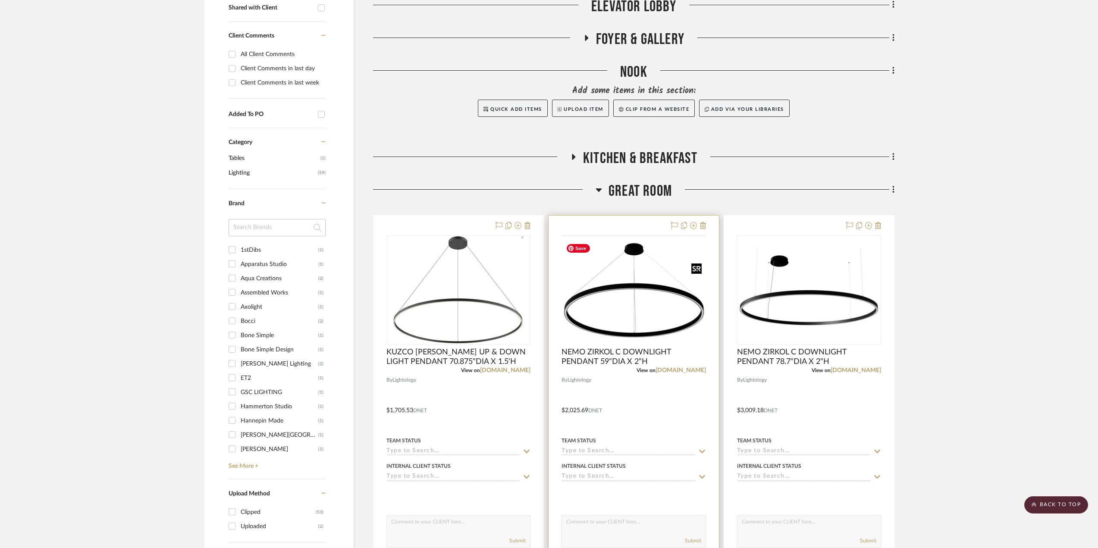
scroll to position [431, 0]
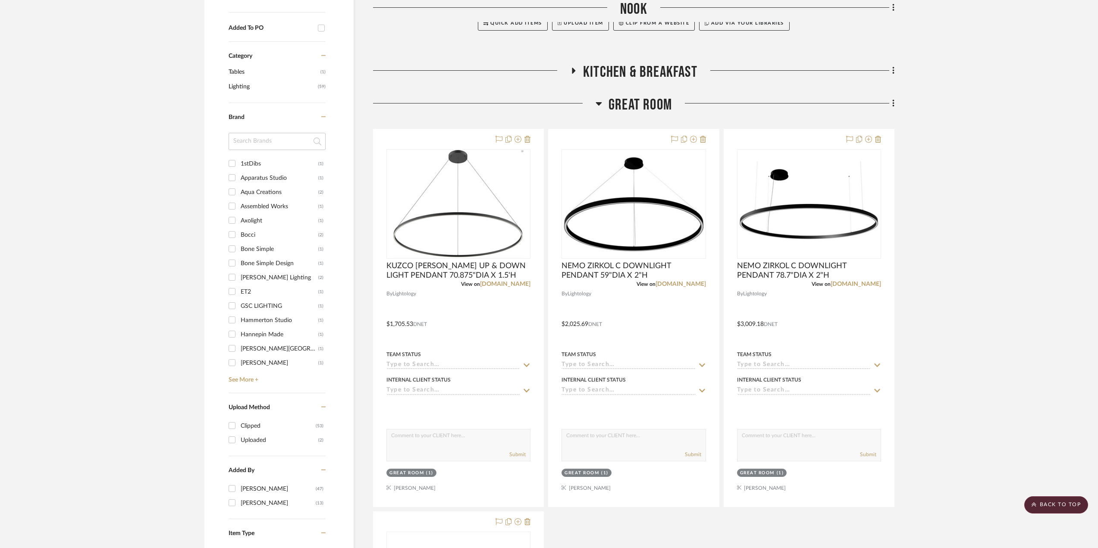
click at [600, 104] on icon at bounding box center [599, 103] width 6 height 3
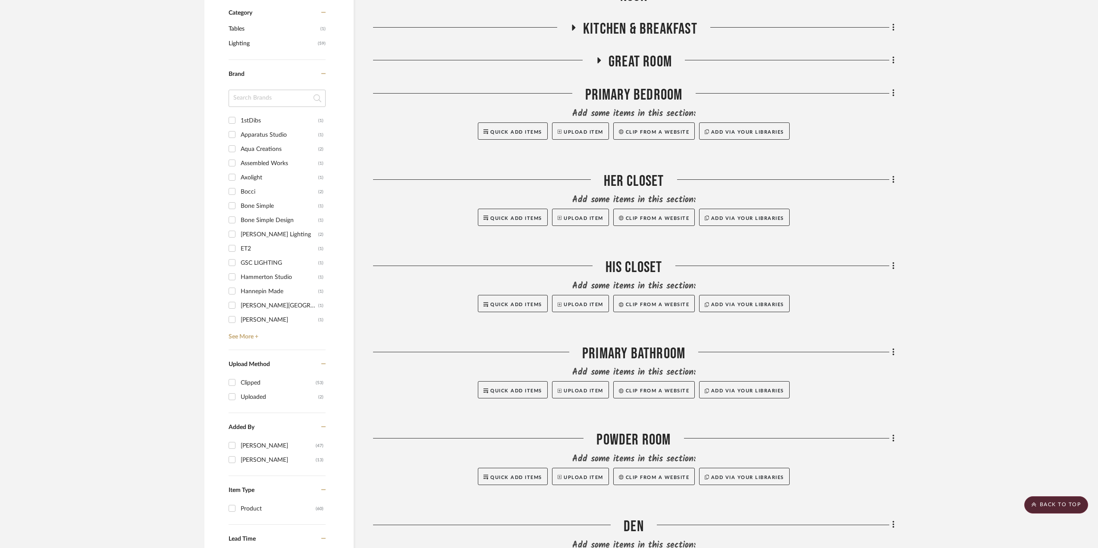
scroll to position [690, 0]
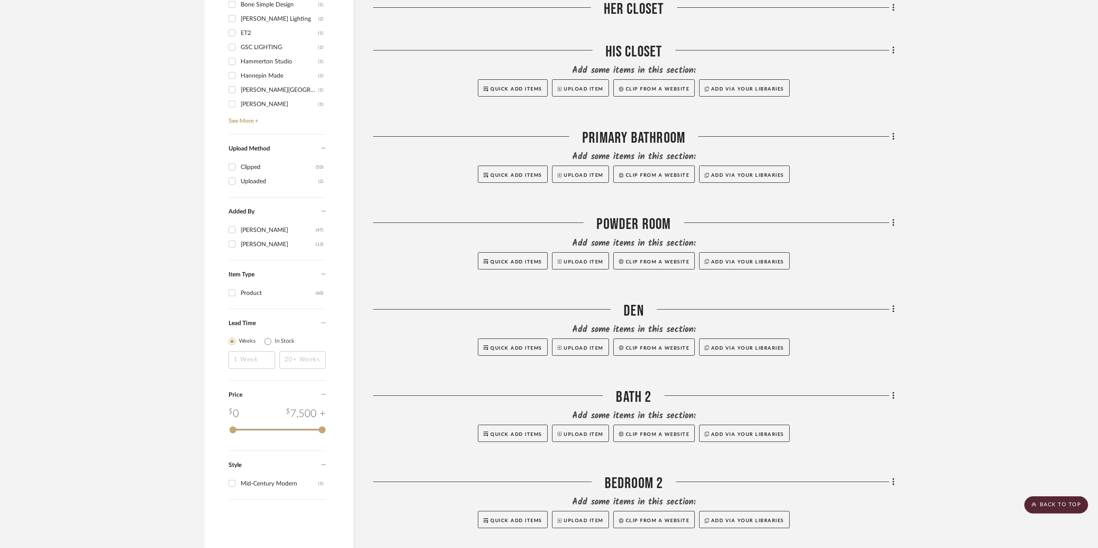
click at [894, 137] on icon at bounding box center [893, 136] width 2 height 7
click at [862, 218] on span "Rename Room" at bounding box center [849, 219] width 39 height 7
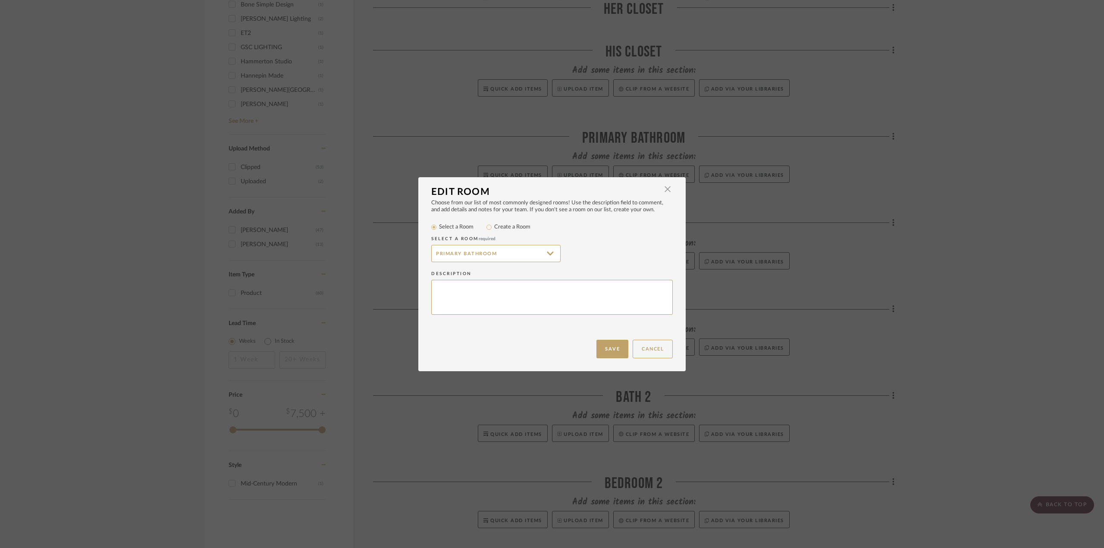
click at [503, 228] on label "Create a Room" at bounding box center [512, 227] width 36 height 9
click at [494, 228] on input "Create a Room" at bounding box center [489, 227] width 10 height 10
radio input "true"
drag, startPoint x: 491, startPoint y: 255, endPoint x: 394, endPoint y: 254, distance: 97.0
click at [394, 254] on div "Edit Room × Choose from our list of most commonly designed rooms! Use the descr…" at bounding box center [552, 274] width 1104 height 548
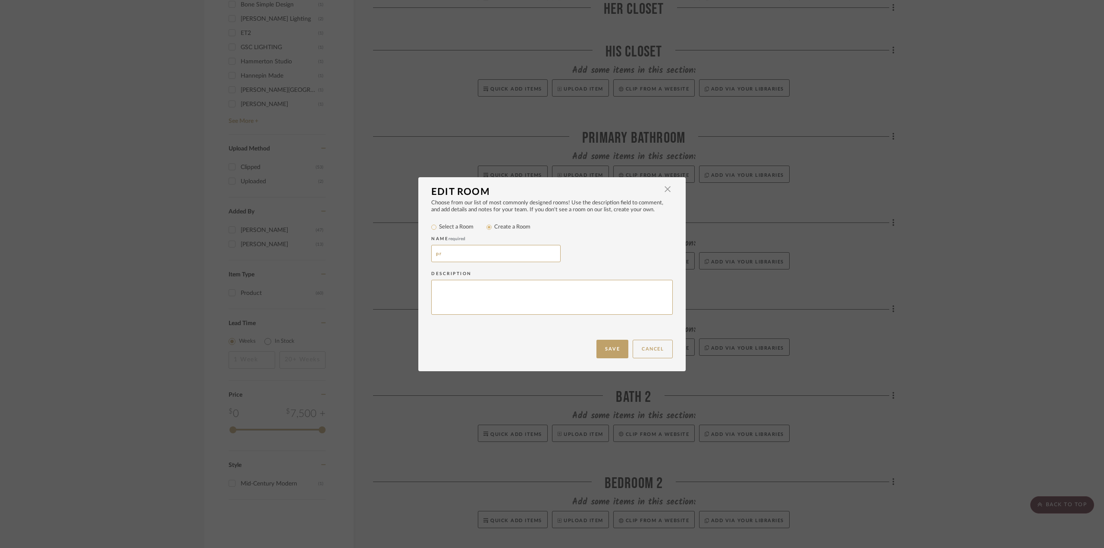
type input "p"
type input "PRIMARY BATHROOM"
click at [612, 353] on button "Save" at bounding box center [612, 349] width 32 height 19
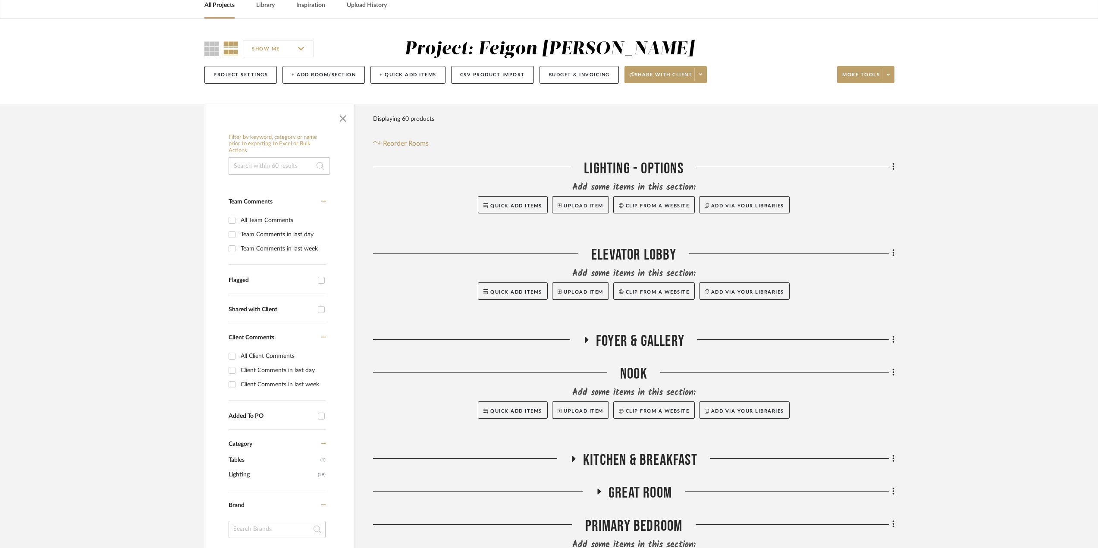
scroll to position [86, 0]
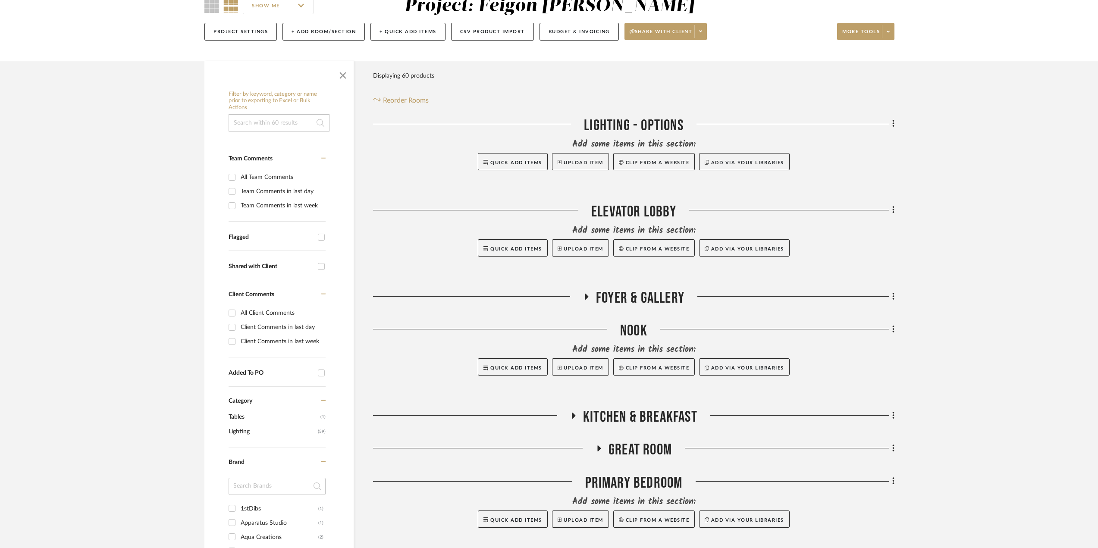
click at [583, 293] on icon at bounding box center [586, 296] width 10 height 6
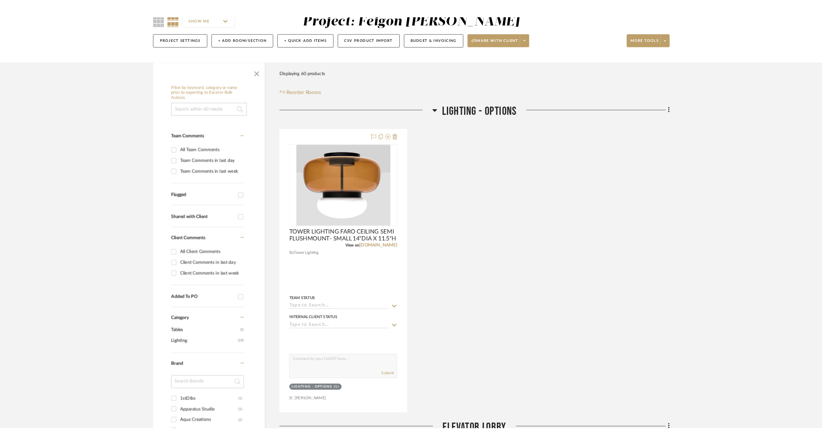
scroll to position [0, 0]
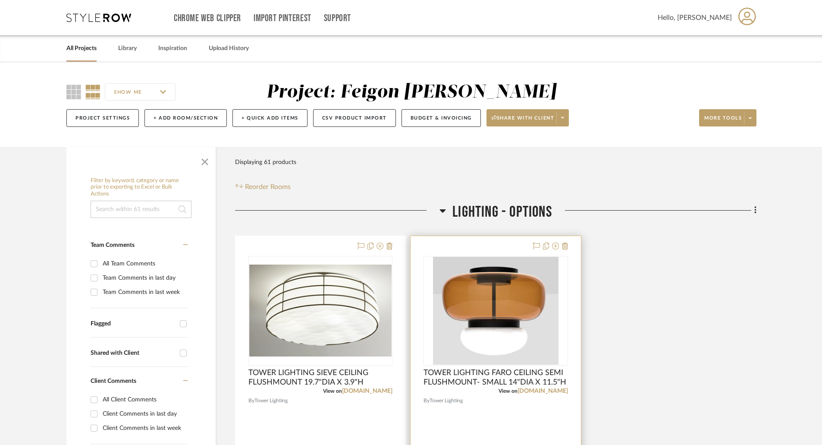
scroll to position [43, 0]
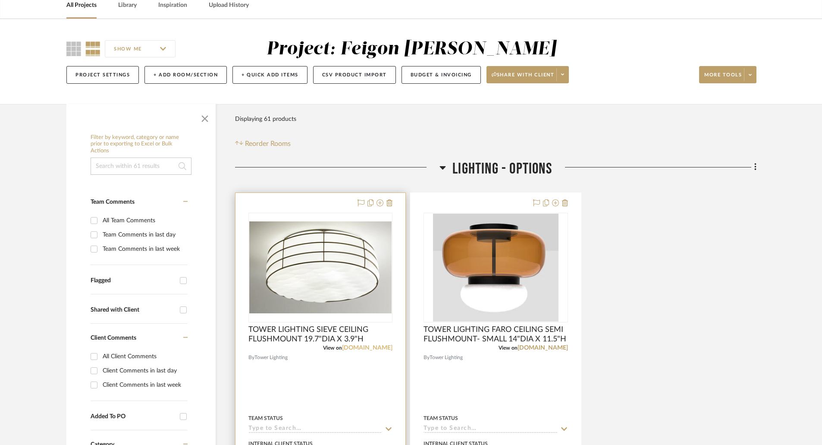
click at [370, 348] on link "[DOMAIN_NAME]" at bounding box center [367, 348] width 50 height 6
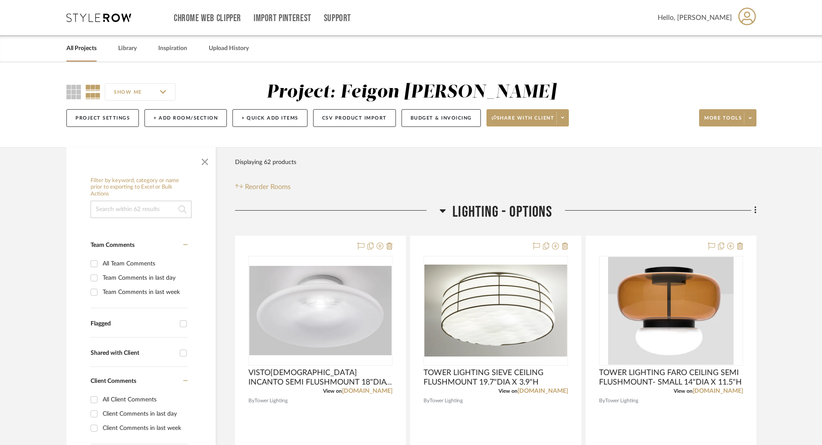
click at [714, 189] on div "Filter Products Displaying 62 products Reorder Rooms" at bounding box center [495, 172] width 521 height 38
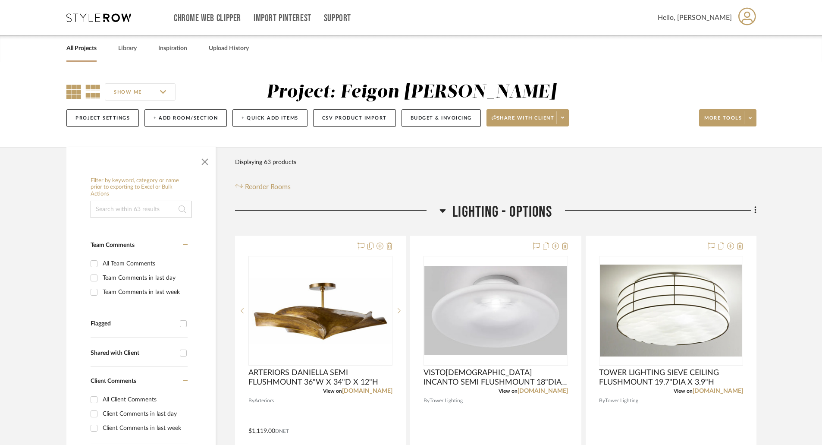
drag, startPoint x: 70, startPoint y: 93, endPoint x: 112, endPoint y: 112, distance: 46.1
click at [70, 94] on icon at bounding box center [73, 92] width 15 height 15
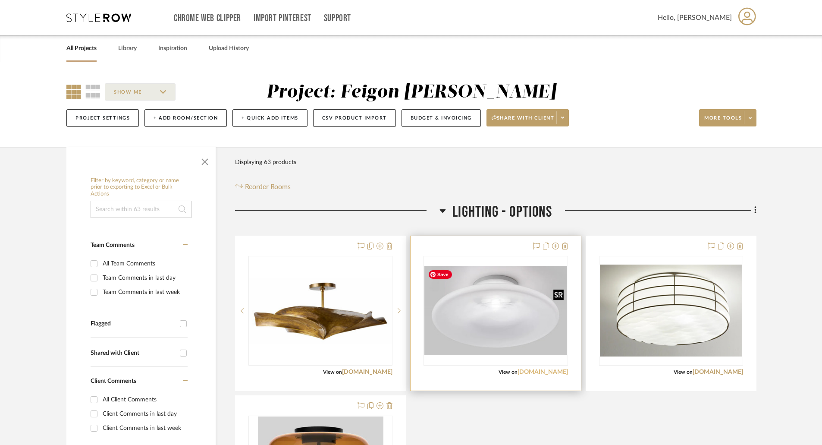
scroll to position [172, 0]
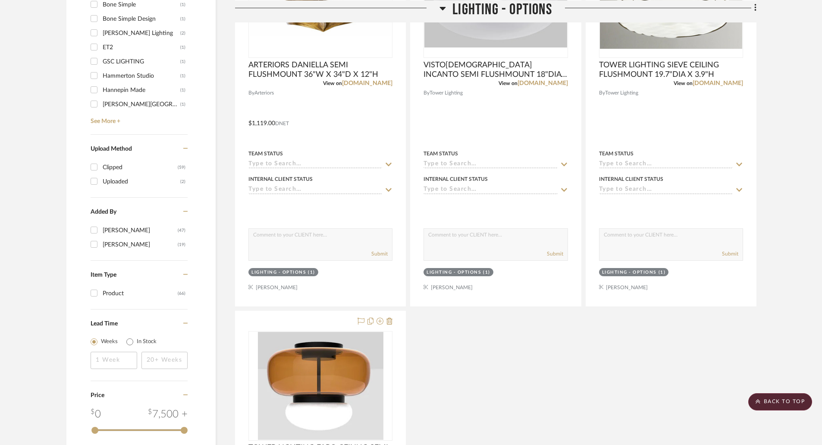
scroll to position [776, 0]
